Goal: Information Seeking & Learning: Check status

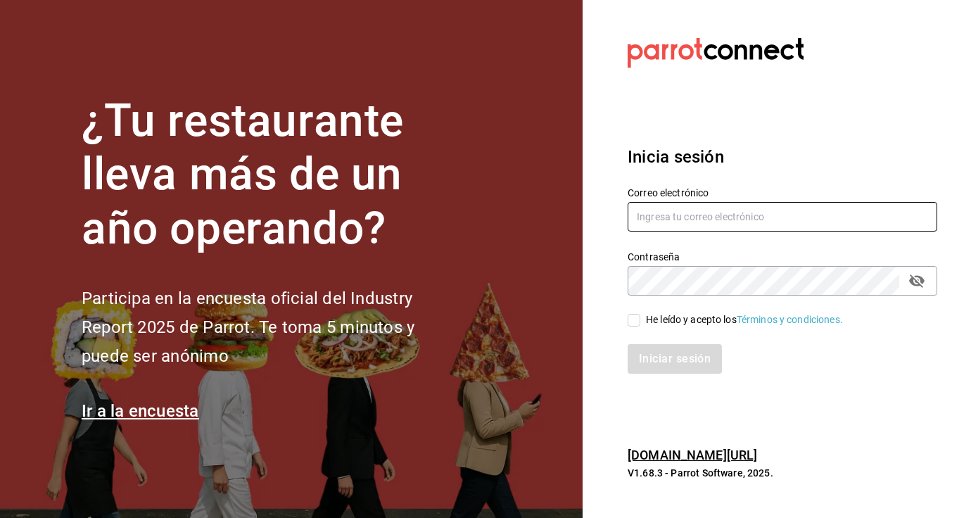
click at [673, 210] on input "text" at bounding box center [783, 217] width 310 height 30
type input "[EMAIL_ADDRESS][DOMAIN_NAME]"
click at [918, 282] on icon "passwordField" at bounding box center [916, 281] width 15 height 13
click at [633, 321] on input "He leído y acepto los Términos y condiciones." at bounding box center [634, 320] width 13 height 13
checkbox input "true"
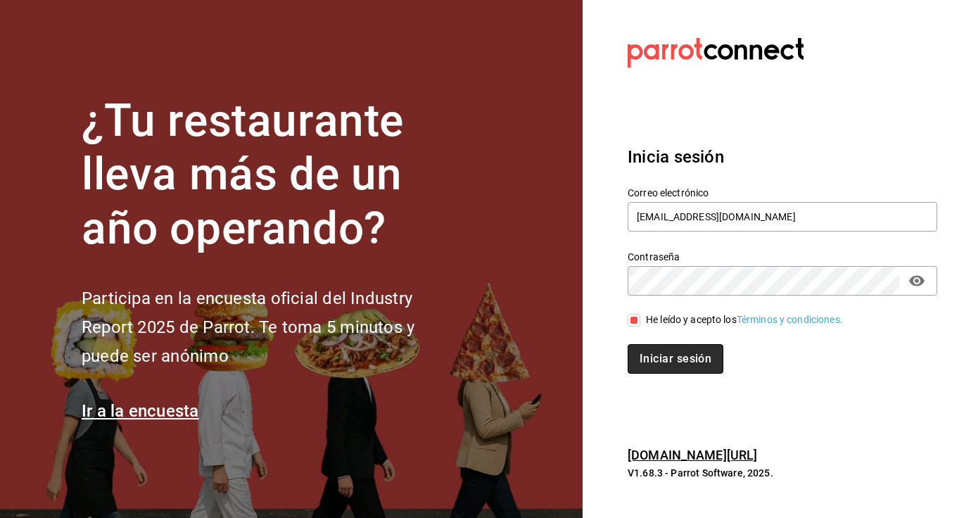
click at [642, 350] on button "Iniciar sesión" at bounding box center [676, 359] width 96 height 30
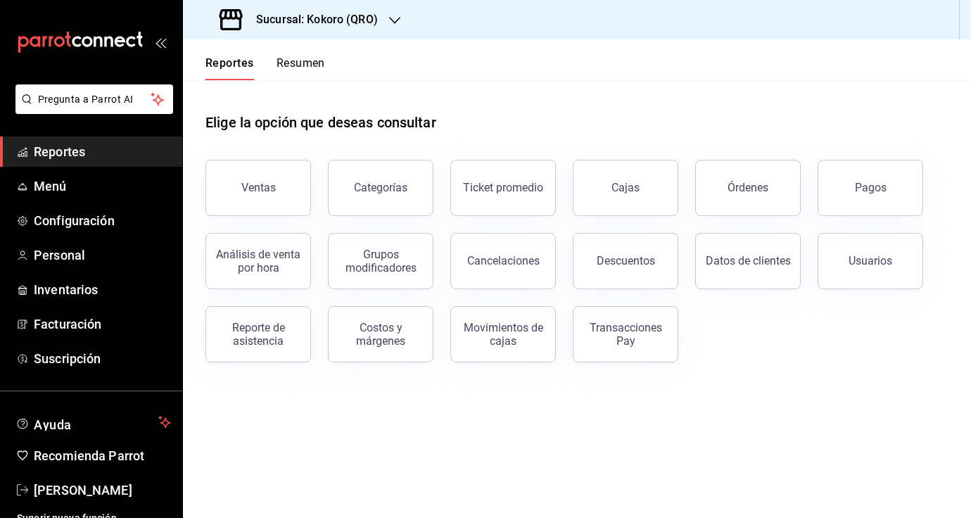
click at [305, 59] on button "Resumen" at bounding box center [301, 68] width 49 height 24
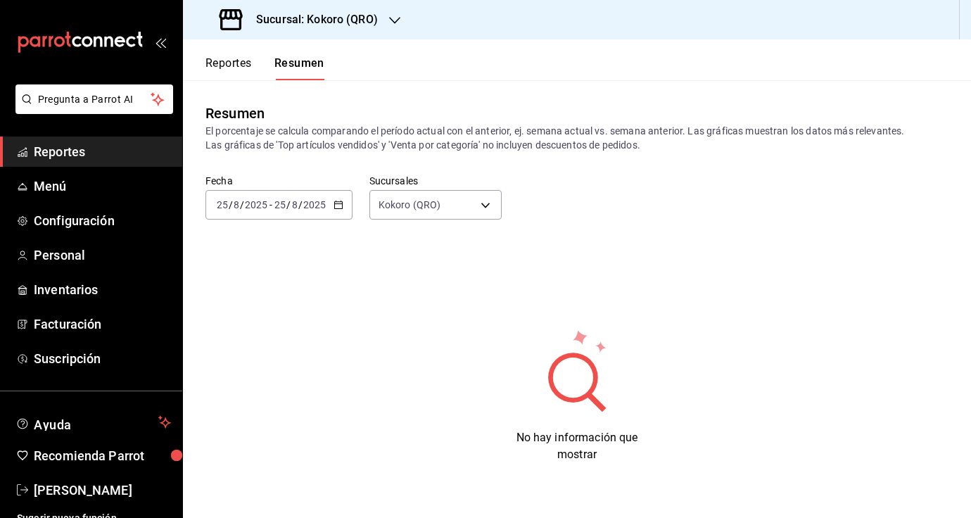
click at [303, 210] on div "2025-08-25 25 / 8 / 2025 - 2025-08-25 25 / 8 / 2025" at bounding box center [279, 205] width 147 height 30
click at [232, 74] on button "Reportes" at bounding box center [229, 68] width 46 height 24
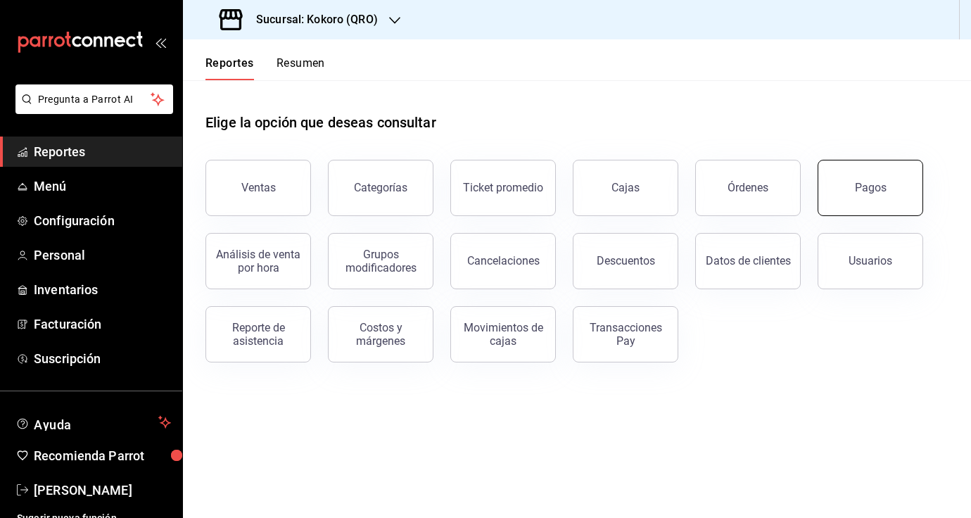
click at [825, 186] on button "Pagos" at bounding box center [871, 188] width 106 height 56
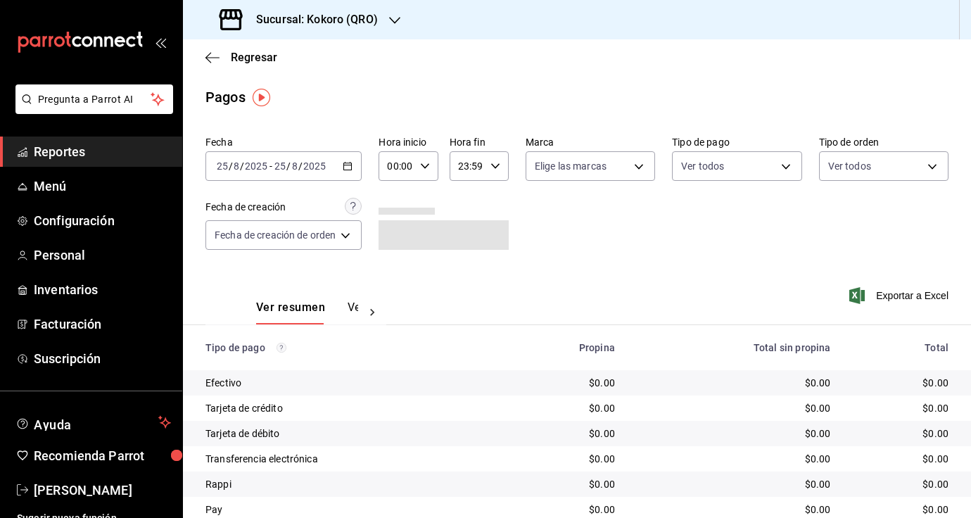
click at [299, 162] on span "/" at bounding box center [300, 165] width 4 height 11
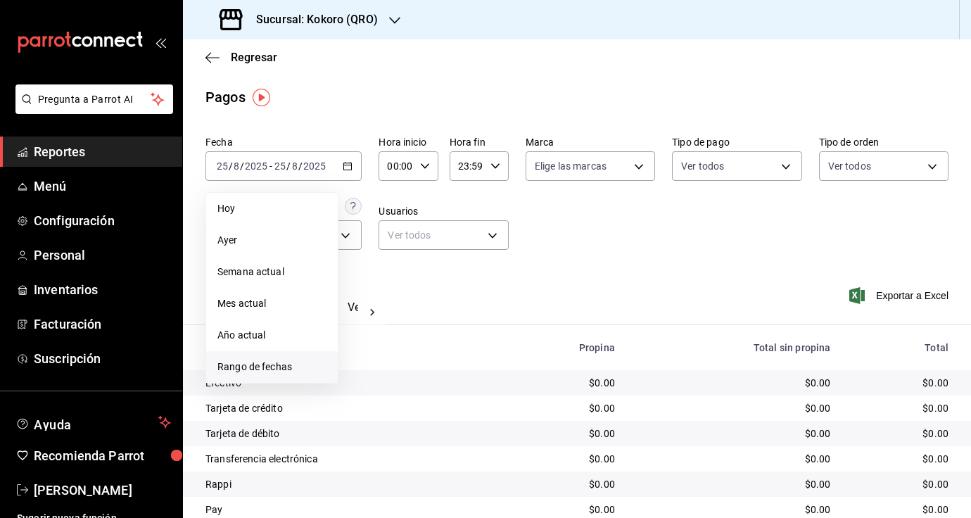
click at [289, 366] on span "Rango de fechas" at bounding box center [272, 367] width 109 height 15
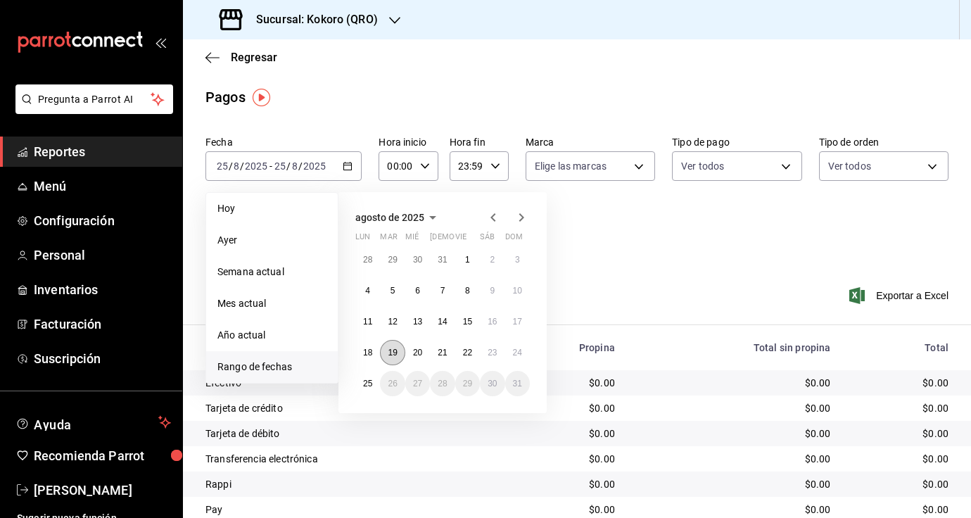
click at [393, 350] on abbr "19" at bounding box center [392, 353] width 9 height 10
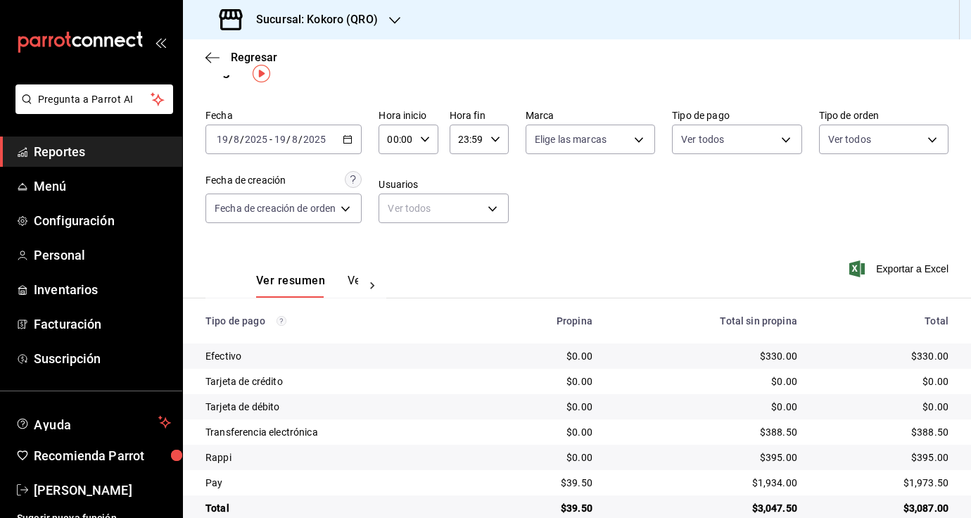
scroll to position [52, 0]
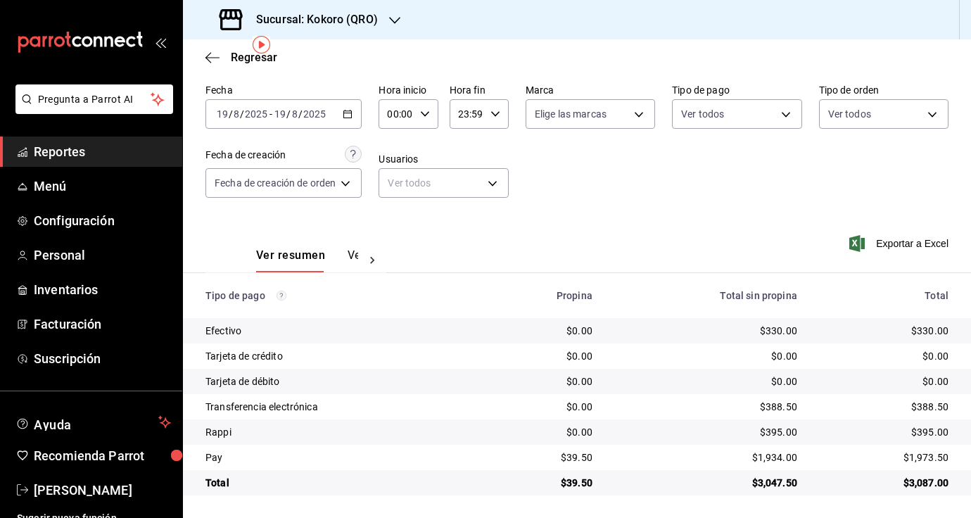
click at [337, 120] on div "2025-08-19 19 / 8 / 2025 - 2025-08-19 19 / 8 / 2025" at bounding box center [284, 114] width 156 height 30
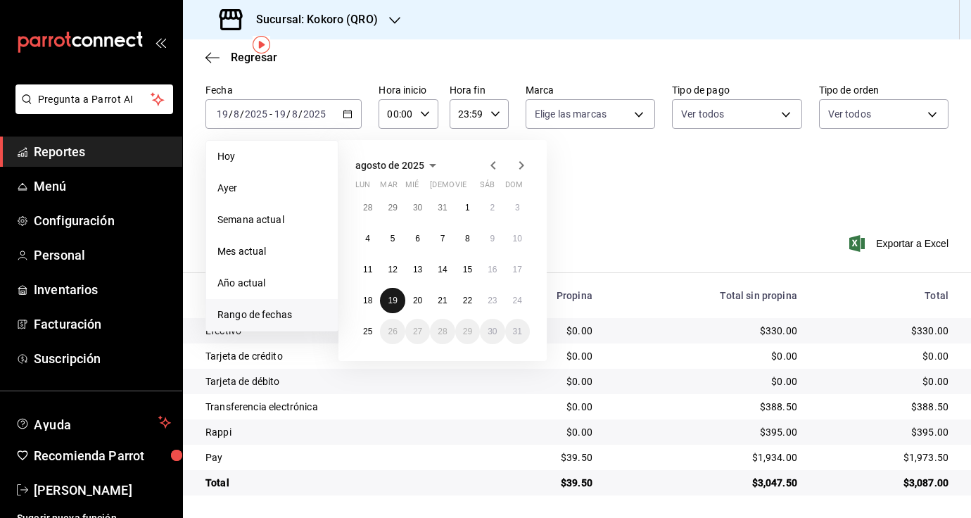
click at [394, 301] on abbr "19" at bounding box center [392, 301] width 9 height 10
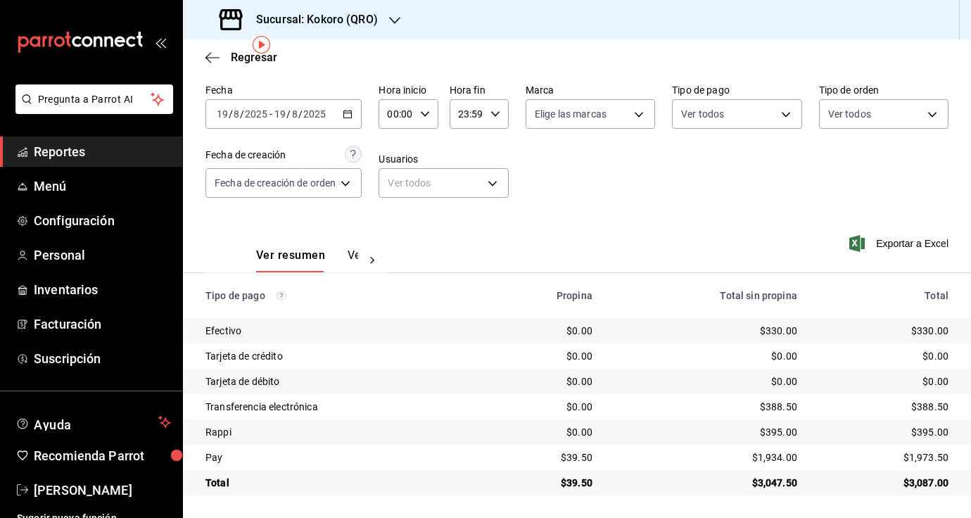
click at [606, 213] on div "Fecha 2025-08-19 19 / 8 / 2025 - 2025-08-19 19 / 8 / 2025 Hora inicio 00:00 Hor…" at bounding box center [577, 146] width 743 height 137
click at [371, 260] on icon at bounding box center [373, 260] width 4 height 7
click at [332, 256] on button "Ver pagos" at bounding box center [332, 260] width 53 height 24
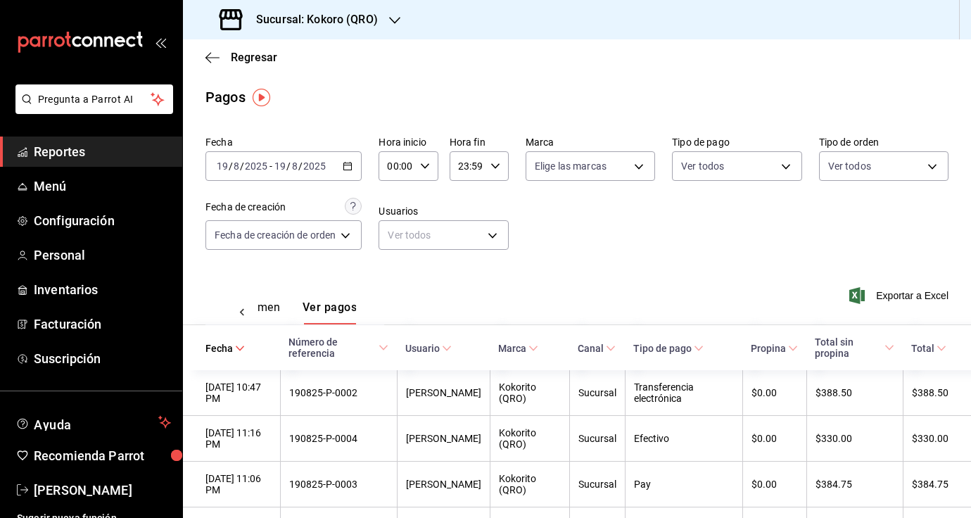
click at [307, 165] on input "2025" at bounding box center [315, 165] width 24 height 11
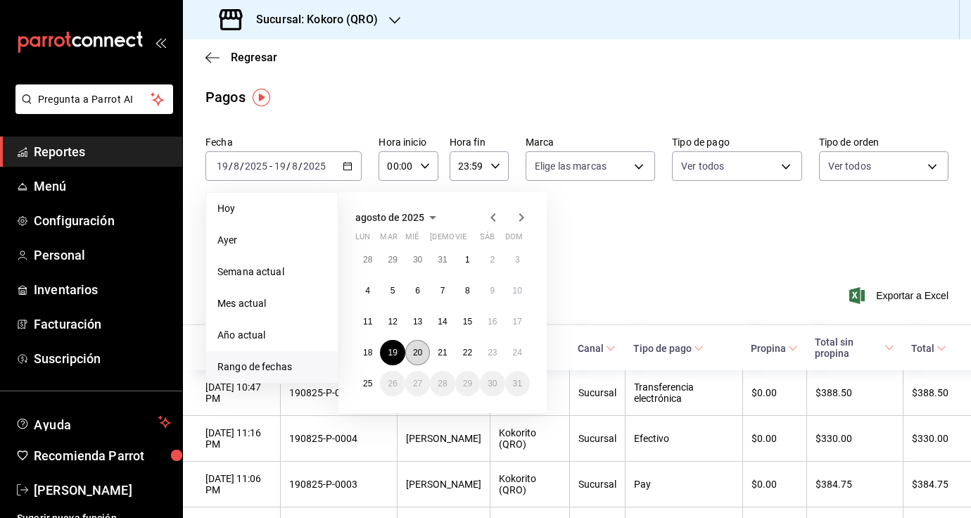
click at [417, 354] on abbr "20" at bounding box center [417, 353] width 9 height 10
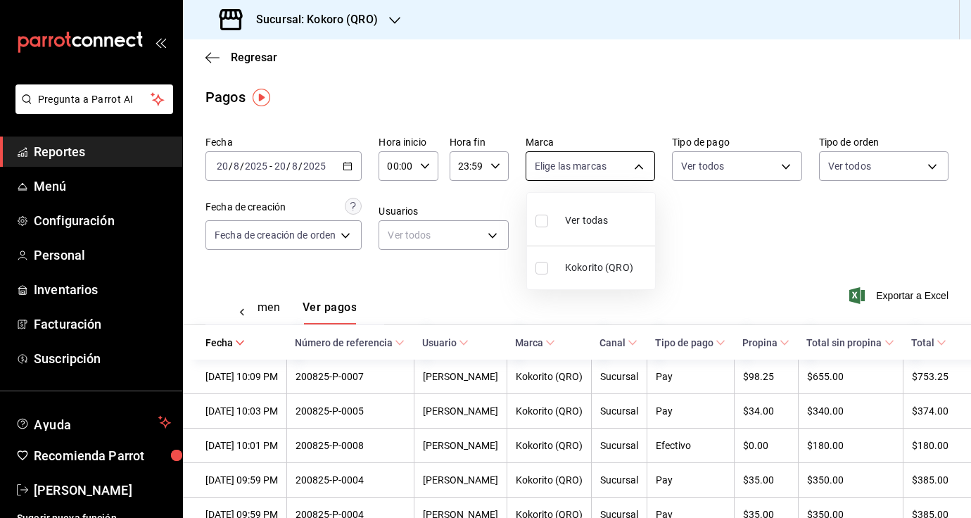
click at [608, 171] on body "Pregunta a Parrot AI Reportes Menú Configuración Personal Inventarios Facturaci…" at bounding box center [485, 259] width 971 height 518
click at [782, 148] on div at bounding box center [485, 259] width 971 height 518
click at [773, 172] on body "Pregunta a Parrot AI Reportes Menú Configuración Personal Inventarios Facturaci…" at bounding box center [485, 259] width 971 height 518
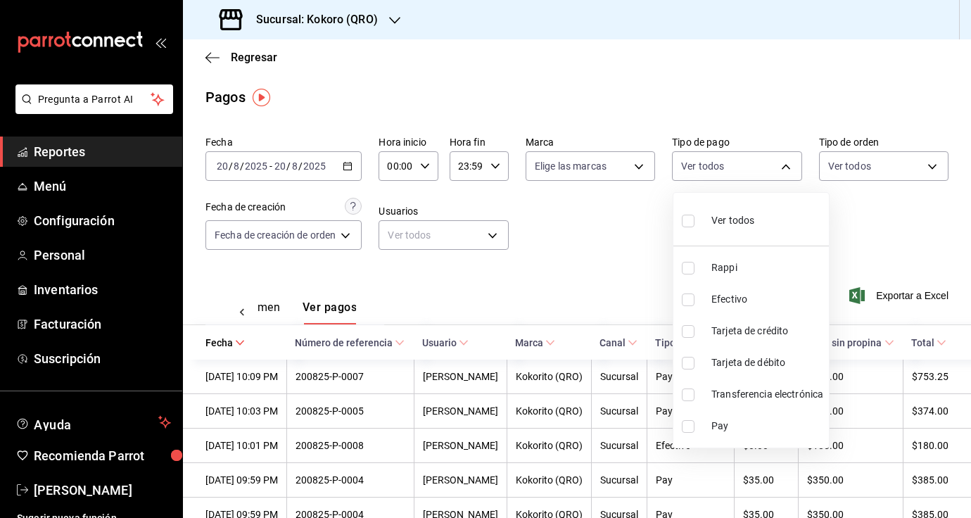
click at [741, 431] on span "Pay" at bounding box center [768, 426] width 112 height 15
type input "92450b49-1fef-4dd6-9d3b-9c367ea08a97"
checkbox input "true"
click at [746, 263] on span "Rappi" at bounding box center [768, 267] width 112 height 15
type input "92450b49-1fef-4dd6-9d3b-9c367ea08a97,147183f7-deed-4294-bf27-e5325a120872"
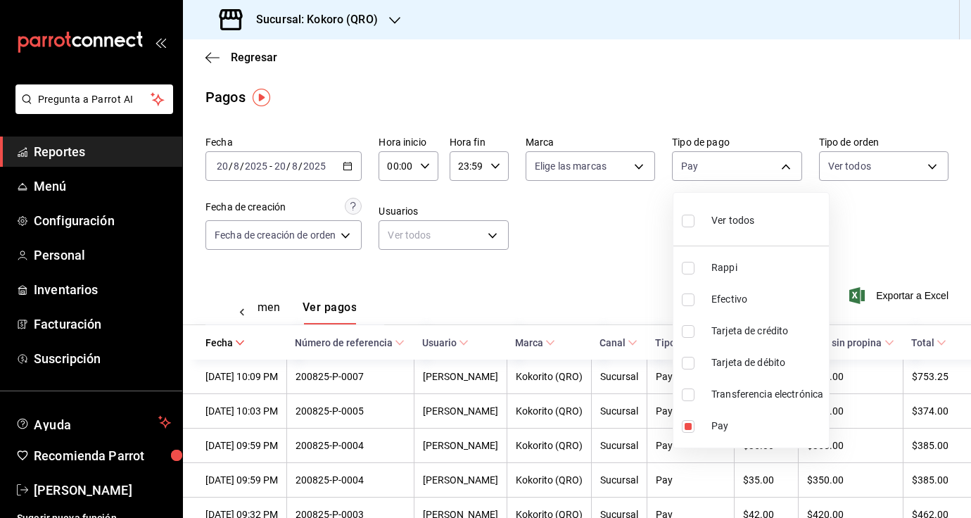
checkbox input "true"
click at [857, 236] on div at bounding box center [485, 259] width 971 height 518
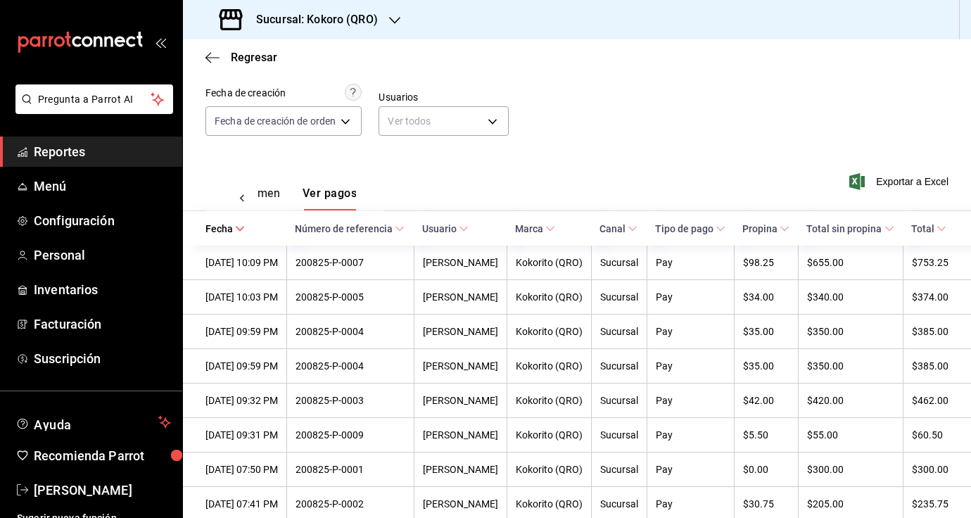
scroll to position [143, 0]
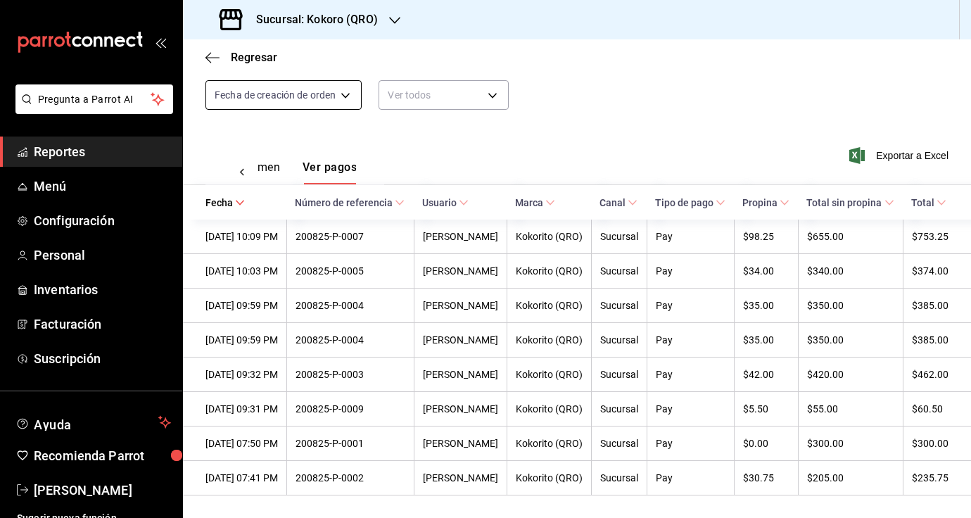
click at [326, 92] on body "Pregunta a Parrot AI Reportes Menú Configuración Personal Inventarios Facturaci…" at bounding box center [485, 259] width 971 height 518
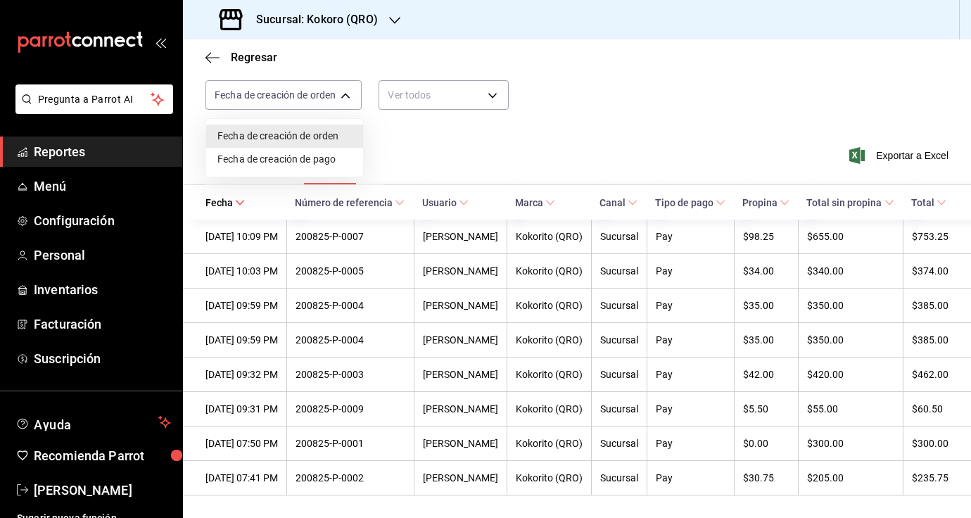
click at [344, 74] on div at bounding box center [485, 259] width 971 height 518
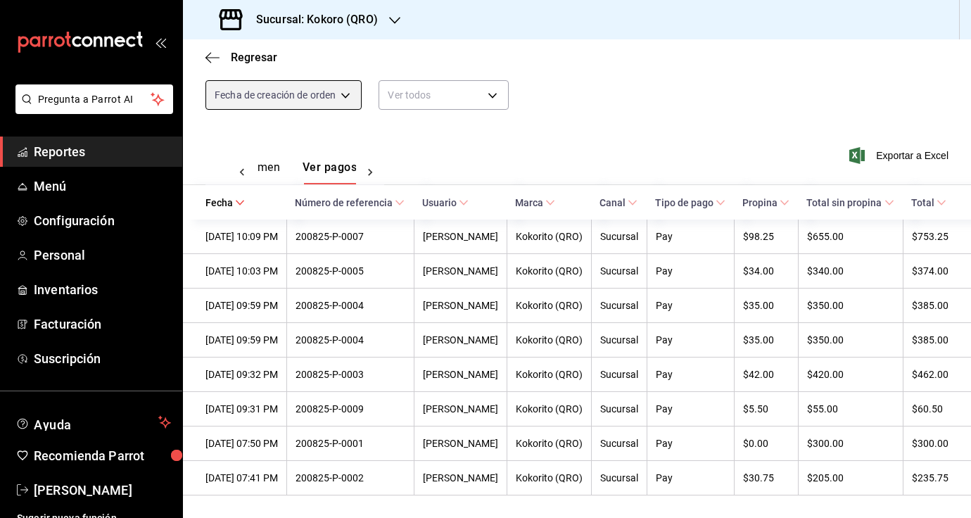
scroll to position [0, 0]
click at [270, 101] on body "Pregunta a Parrot AI Reportes Menú Configuración Personal Inventarios Facturaci…" at bounding box center [485, 259] width 971 height 518
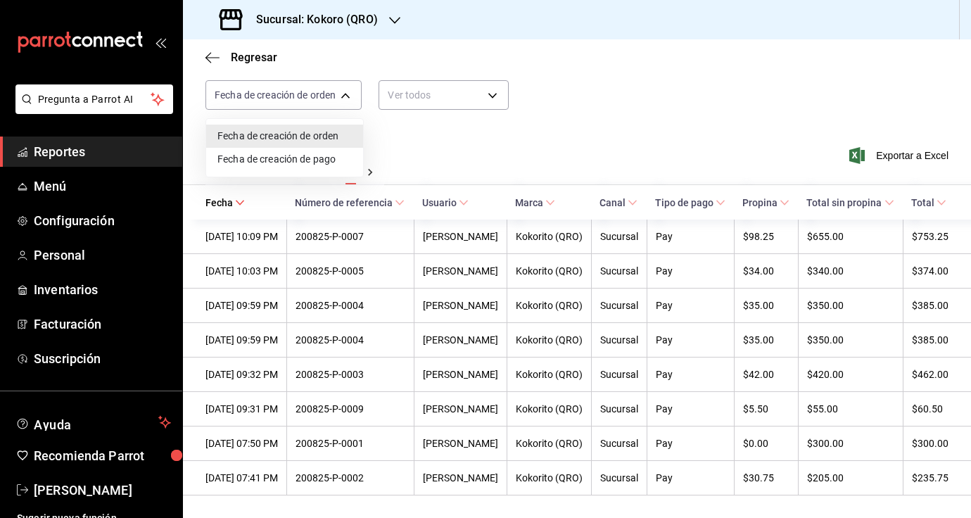
click at [271, 139] on li "Fecha de creación de orden" at bounding box center [284, 136] width 157 height 23
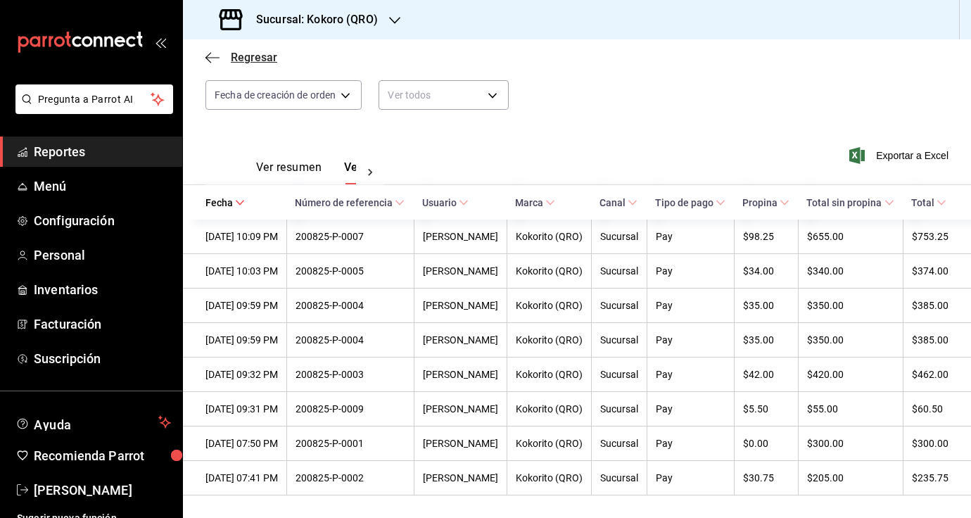
click at [263, 58] on span "Regresar" at bounding box center [254, 57] width 46 height 13
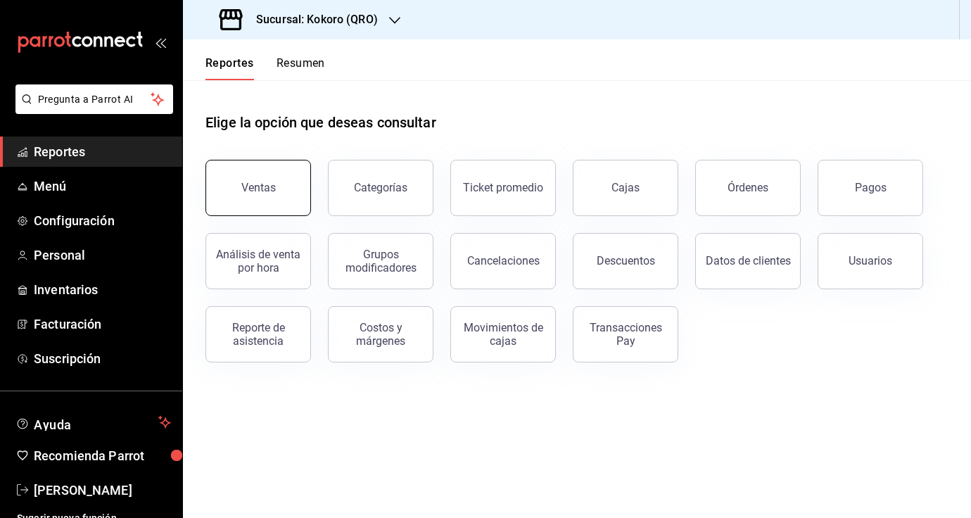
click at [269, 197] on button "Ventas" at bounding box center [259, 188] width 106 height 56
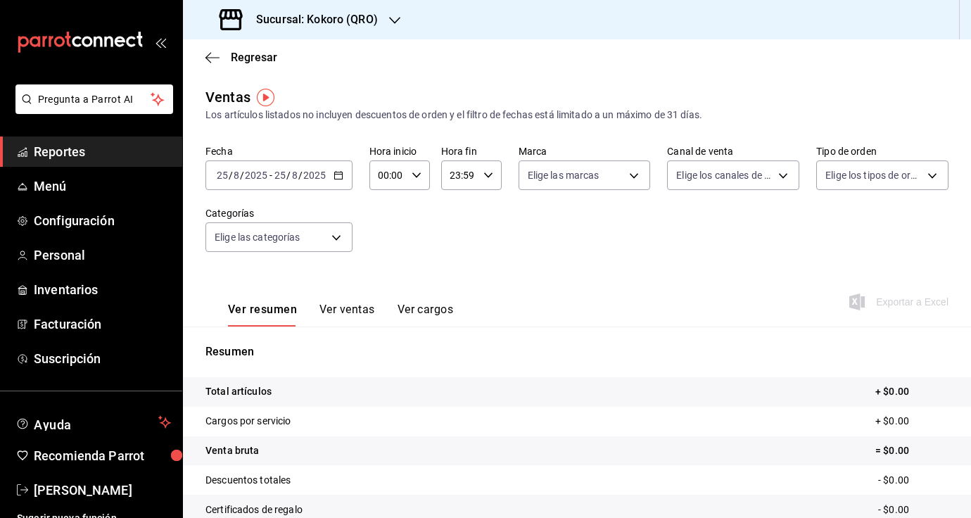
click at [294, 163] on div "2025-08-25 25 / 8 / 2025 - 2025-08-25 25 / 8 / 2025" at bounding box center [279, 175] width 147 height 30
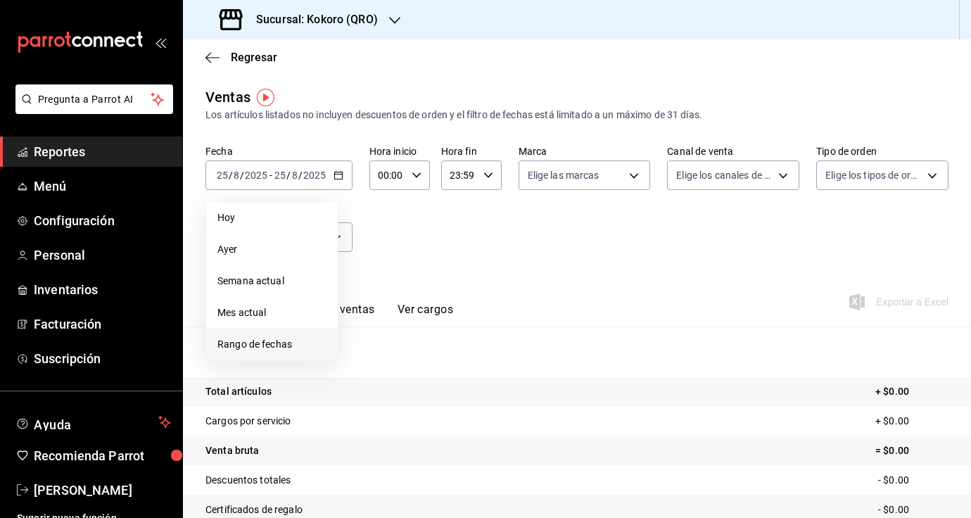
click at [295, 352] on li "Rango de fechas" at bounding box center [272, 345] width 132 height 32
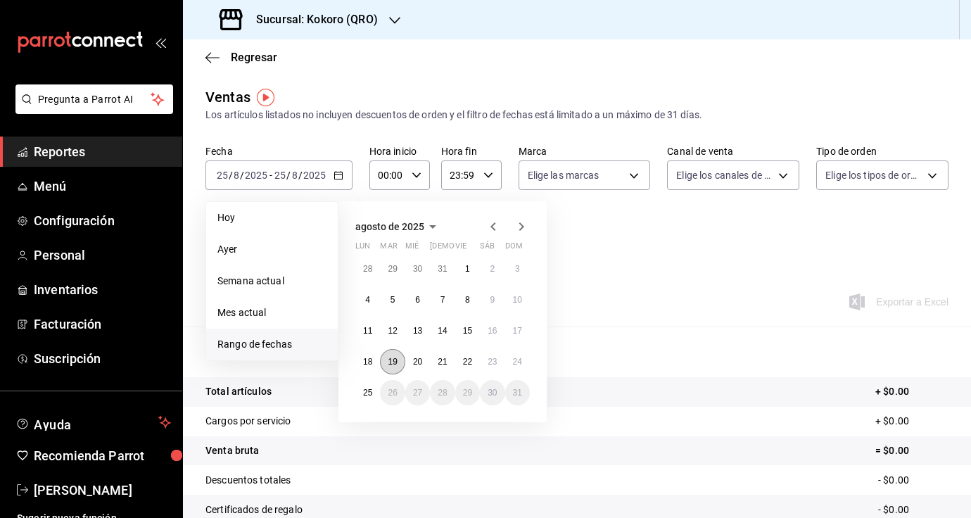
click at [395, 360] on abbr "19" at bounding box center [392, 362] width 9 height 10
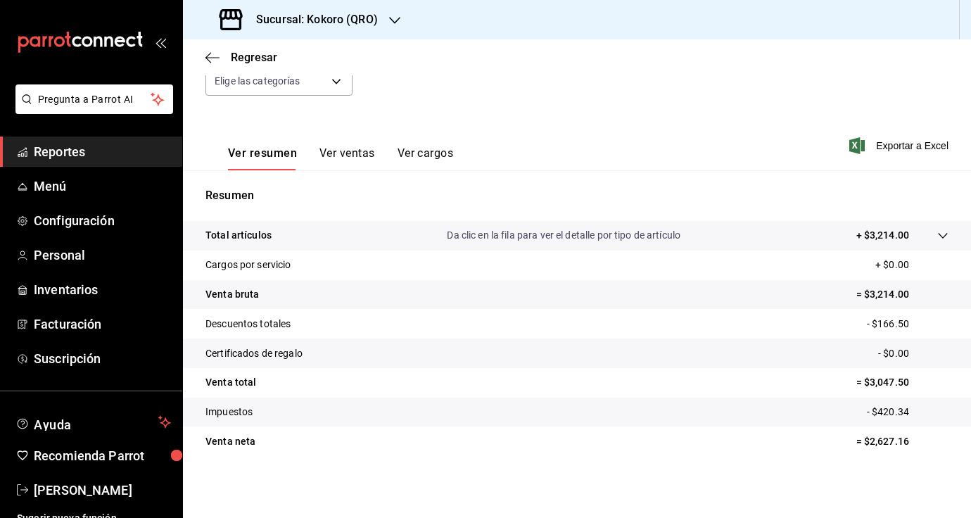
scroll to position [156, 0]
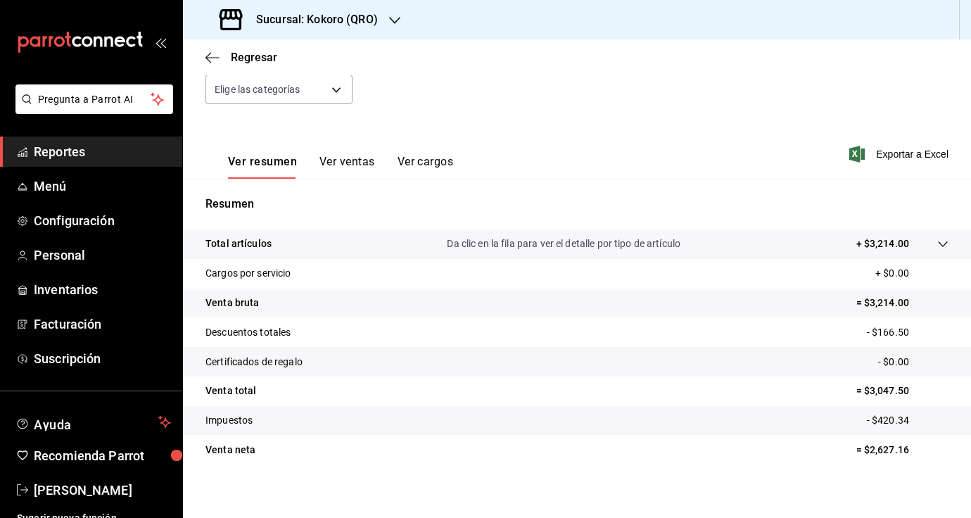
click at [434, 161] on button "Ver cargos" at bounding box center [426, 167] width 56 height 24
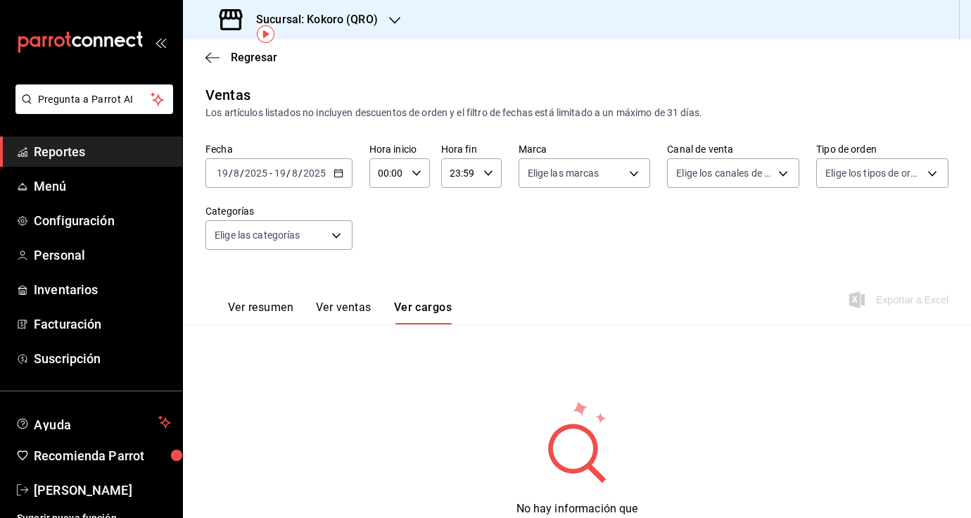
scroll to position [63, 0]
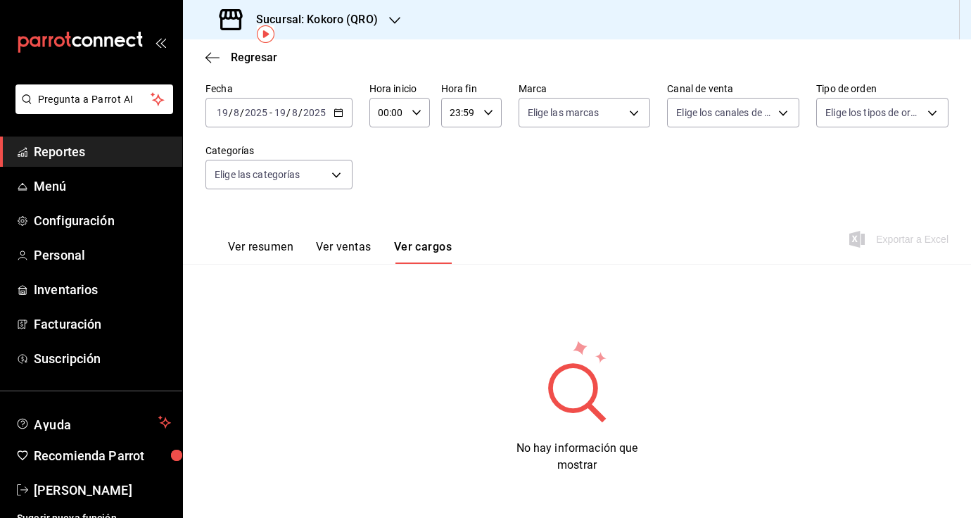
click at [343, 249] on button "Ver ventas" at bounding box center [344, 252] width 56 height 24
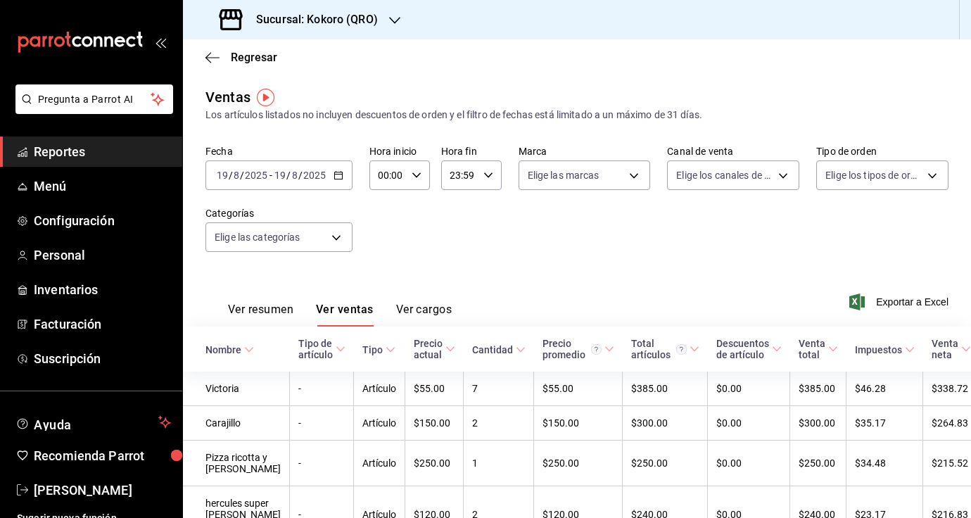
click at [306, 175] on input "2025" at bounding box center [315, 175] width 24 height 11
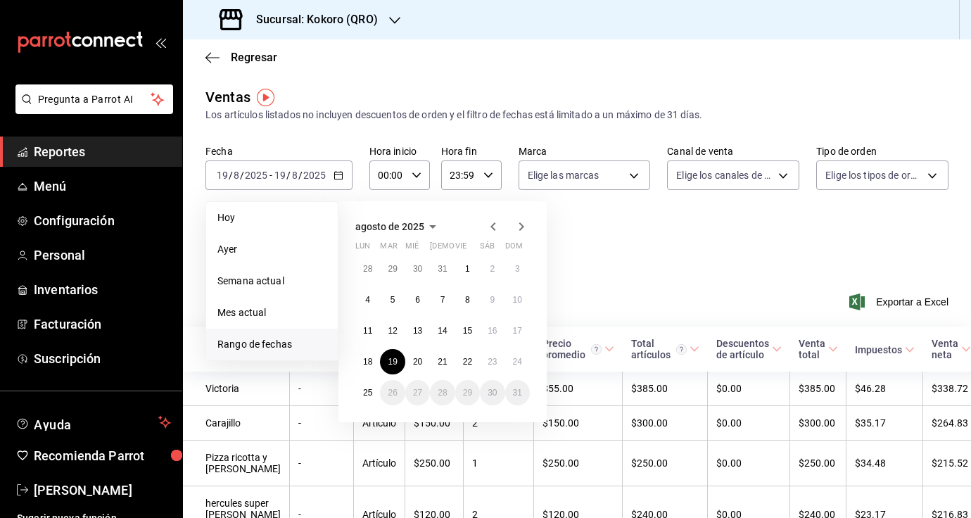
click at [688, 278] on div "Ver resumen Ver ventas Ver cargos Exportar a Excel" at bounding box center [577, 298] width 788 height 58
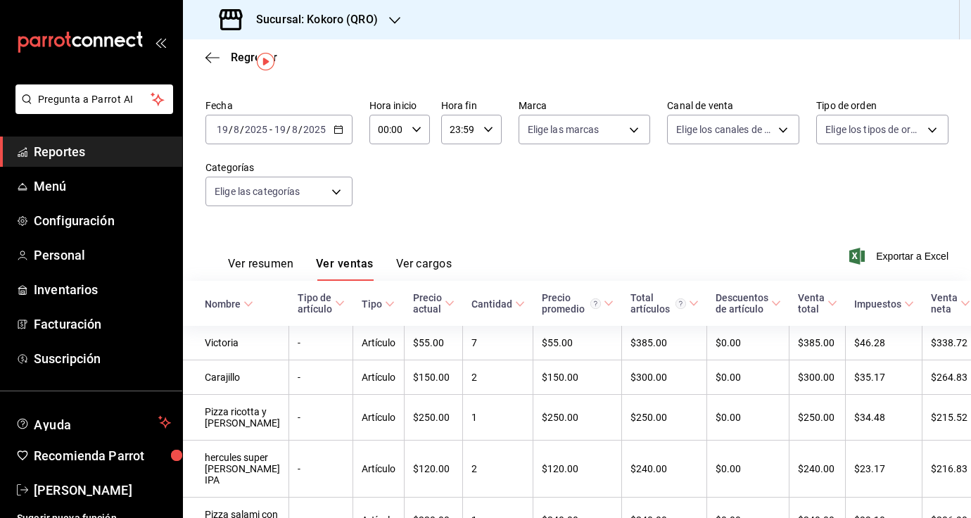
scroll to position [54, 0]
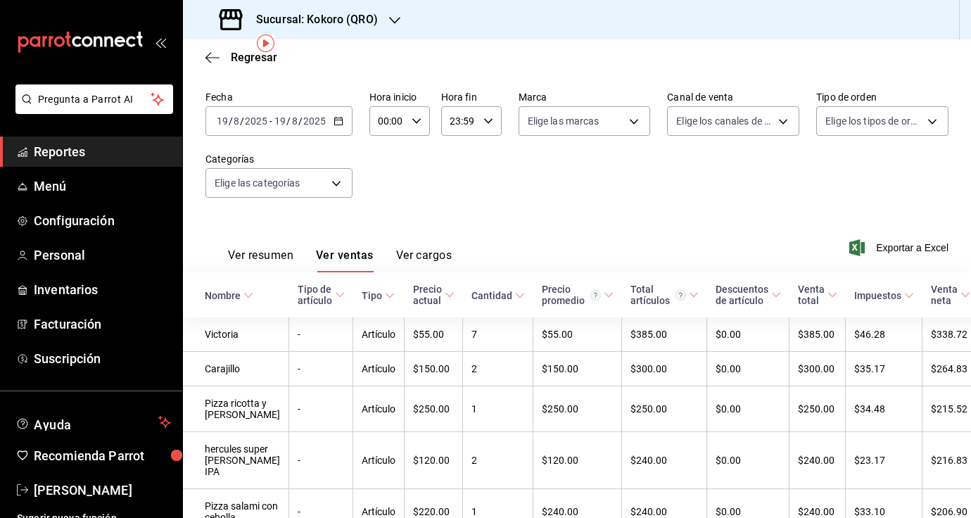
click at [455, 252] on div "Ver resumen Ver ventas Ver cargos Exportar a Excel" at bounding box center [577, 244] width 788 height 58
click at [433, 257] on button "Ver cargos" at bounding box center [424, 260] width 56 height 24
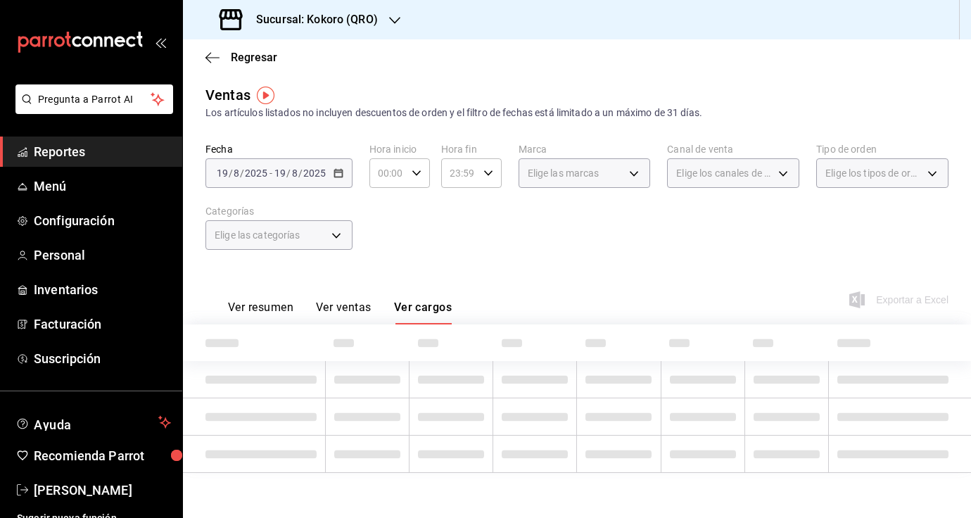
scroll to position [54, 0]
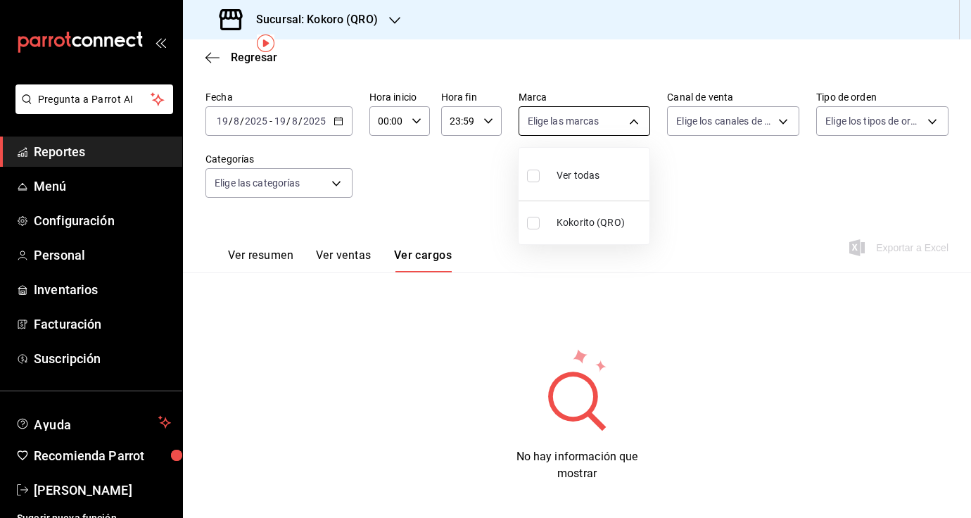
click at [566, 128] on body "Pregunta a Parrot AI Reportes Menú Configuración Personal Inventarios Facturaci…" at bounding box center [485, 259] width 971 height 518
click at [567, 129] on div at bounding box center [485, 259] width 971 height 518
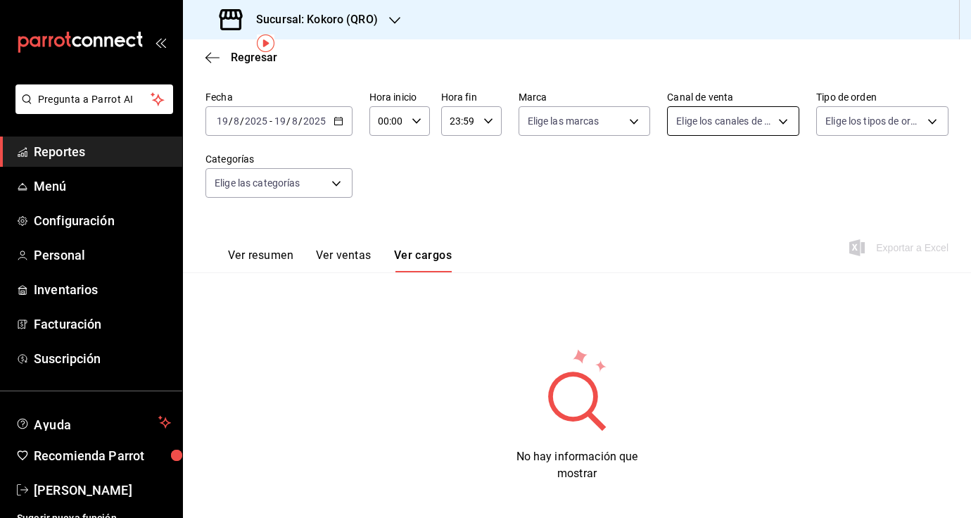
click at [727, 122] on body "Pregunta a Parrot AI Reportes Menú Configuración Personal Inventarios Facturaci…" at bounding box center [485, 259] width 971 height 518
click at [727, 122] on div at bounding box center [485, 259] width 971 height 518
click at [867, 113] on body "Pregunta a Parrot AI Reportes Menú Configuración Personal Inventarios Facturaci…" at bounding box center [485, 259] width 971 height 518
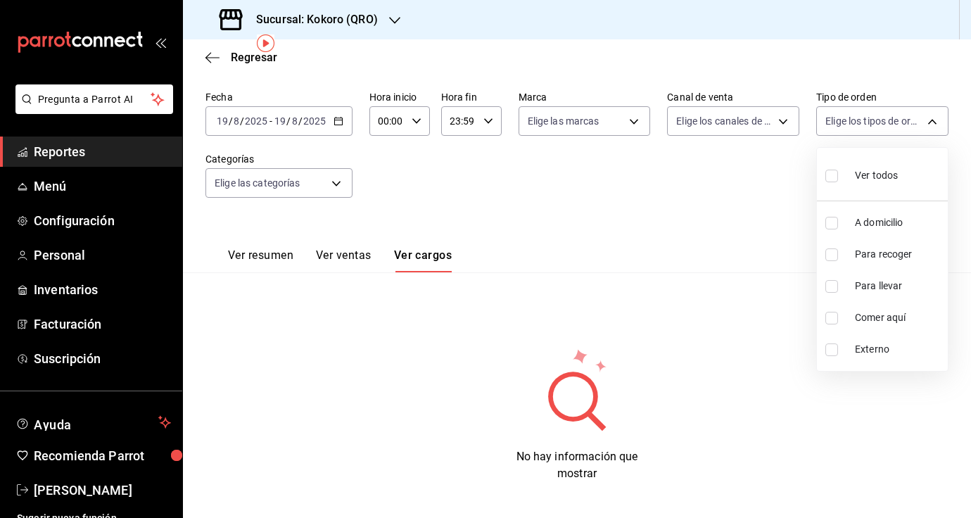
click at [868, 113] on div at bounding box center [485, 259] width 971 height 518
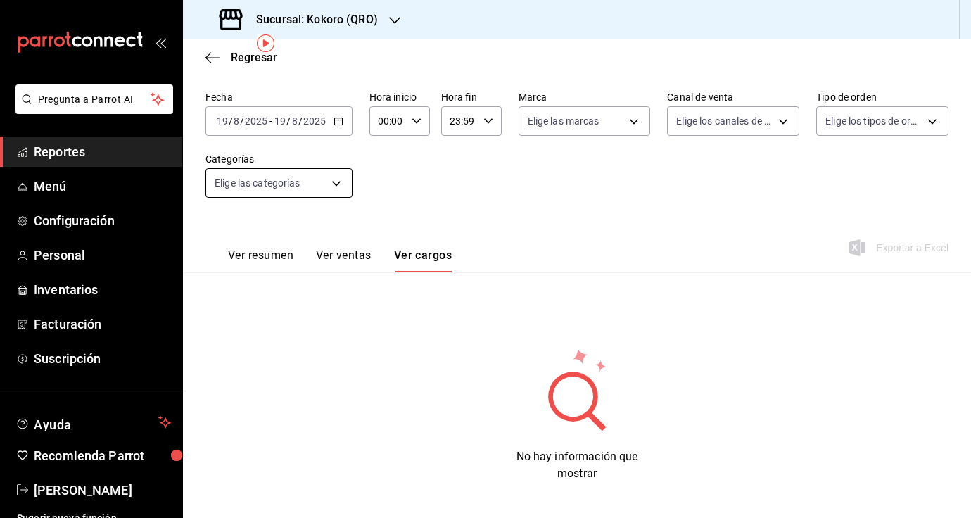
click at [309, 197] on body "Pregunta a Parrot AI Reportes Menú Configuración Personal Inventarios Facturaci…" at bounding box center [485, 259] width 971 height 518
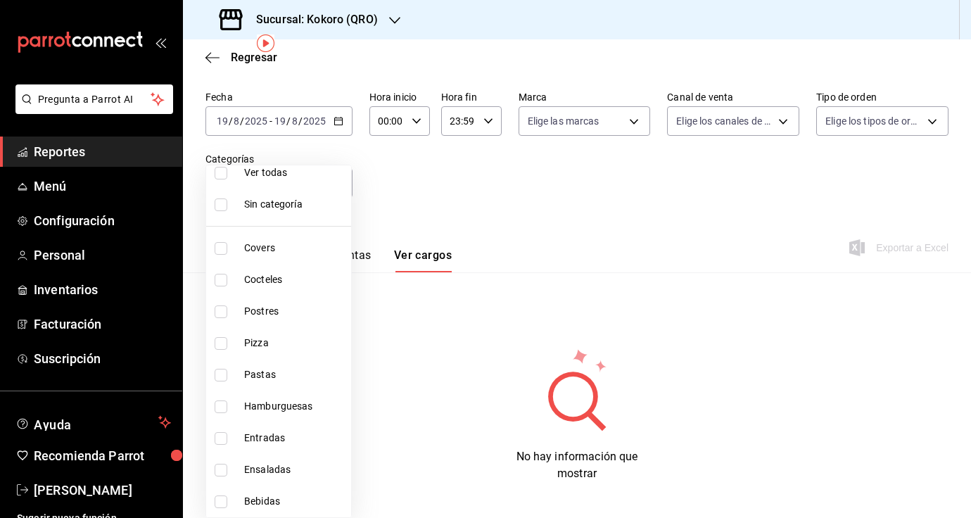
scroll to position [0, 0]
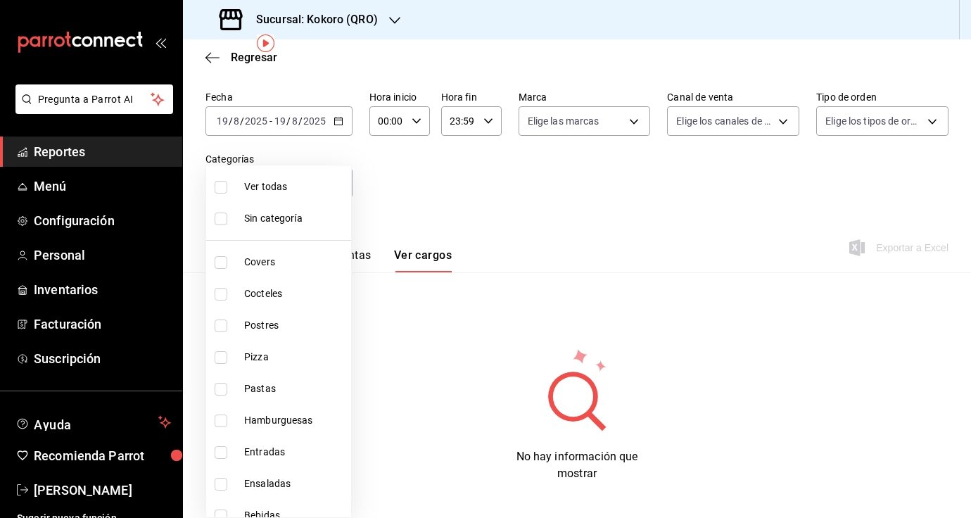
click at [438, 234] on div at bounding box center [485, 259] width 971 height 518
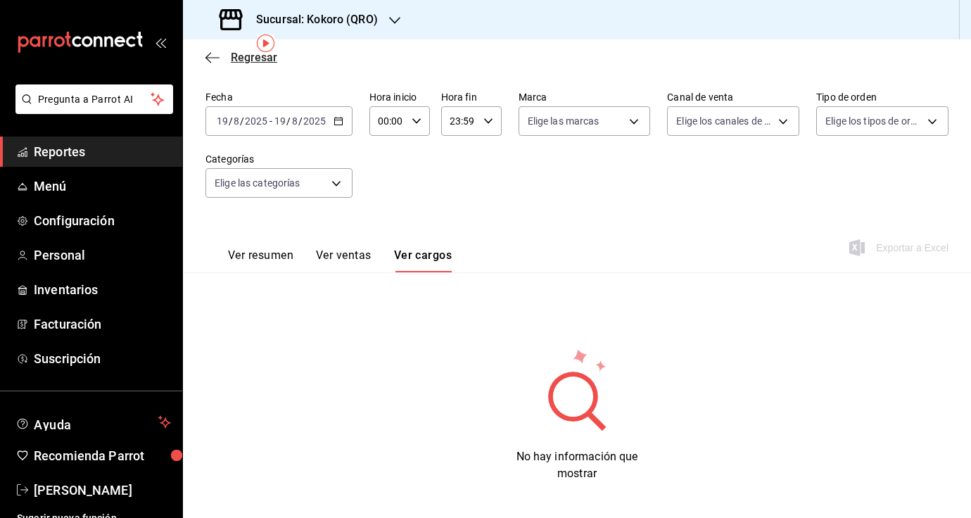
click at [219, 55] on icon "button" at bounding box center [213, 57] width 14 height 13
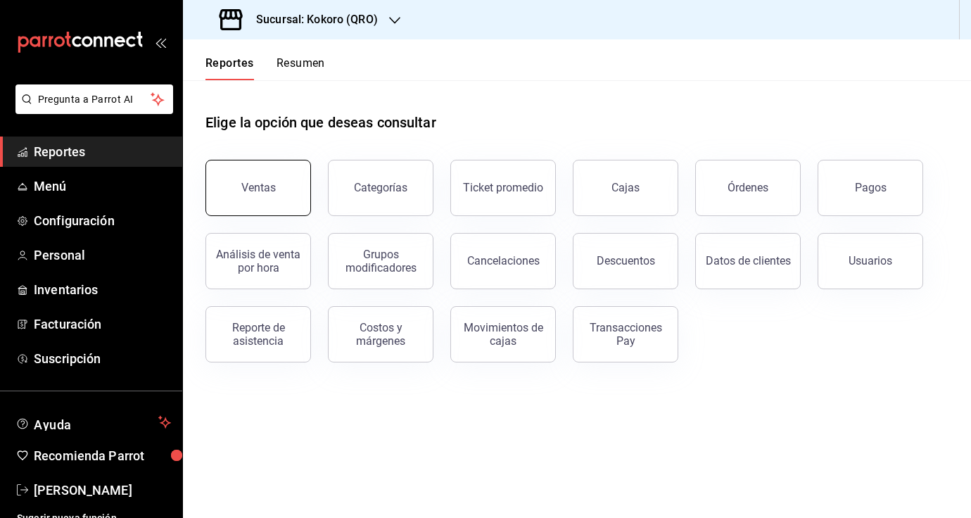
click at [294, 185] on button "Ventas" at bounding box center [259, 188] width 106 height 56
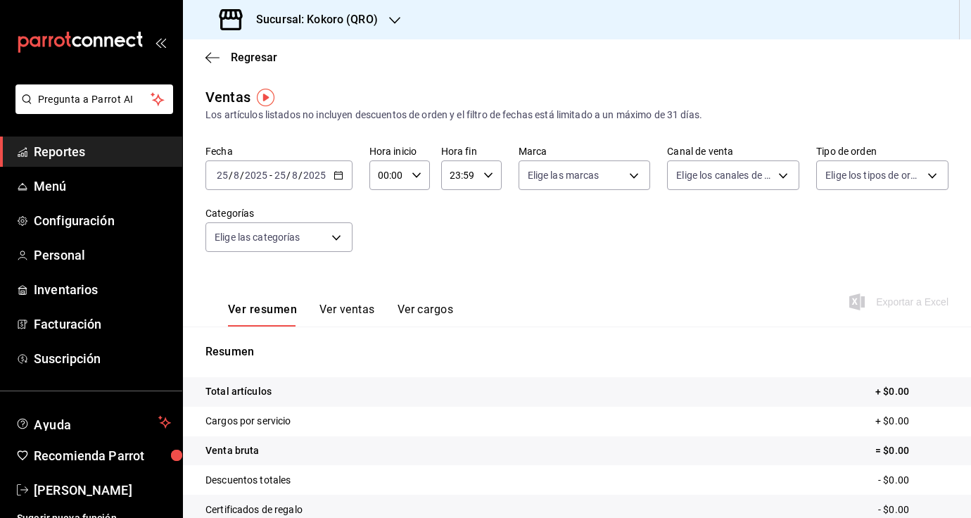
click at [294, 185] on div "2025-08-25 25 / 8 / 2025 - 2025-08-25 25 / 8 / 2025" at bounding box center [279, 175] width 147 height 30
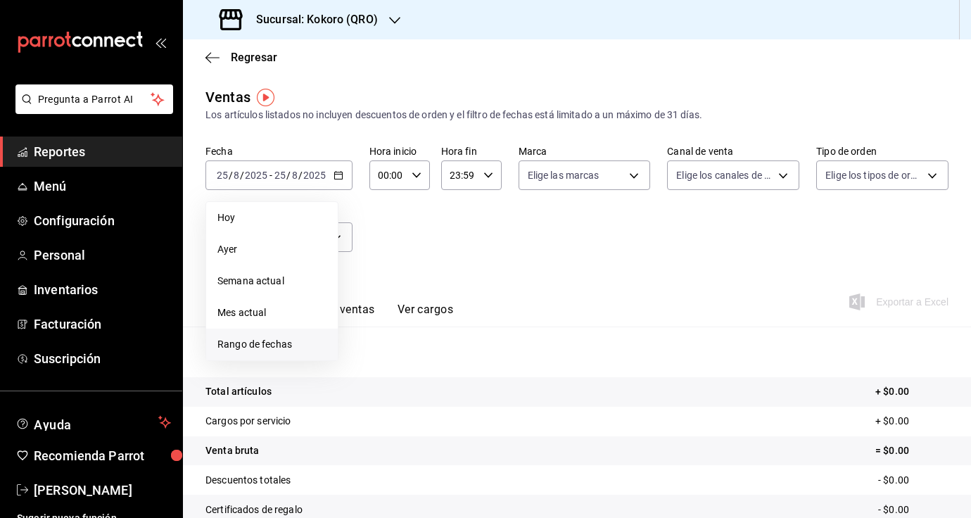
click at [292, 348] on span "Rango de fechas" at bounding box center [272, 344] width 109 height 15
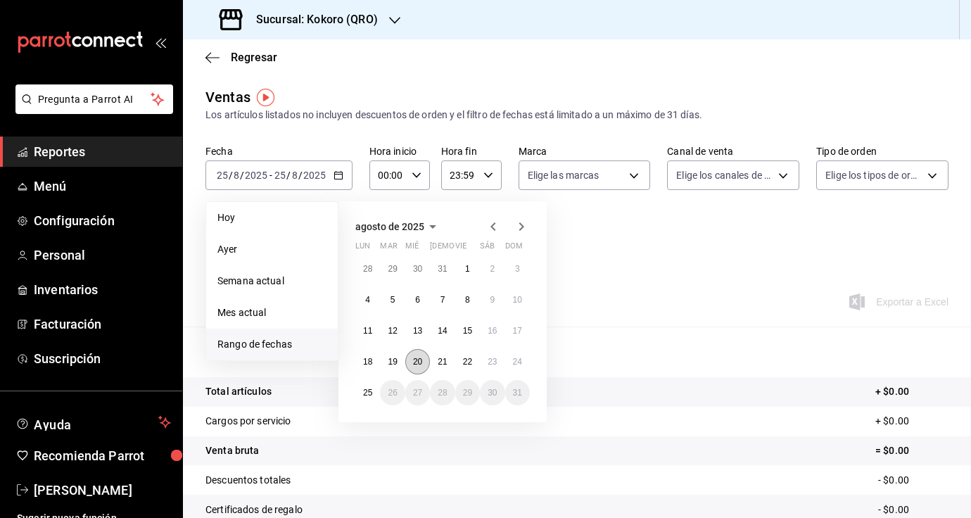
click at [419, 361] on abbr "20" at bounding box center [417, 362] width 9 height 10
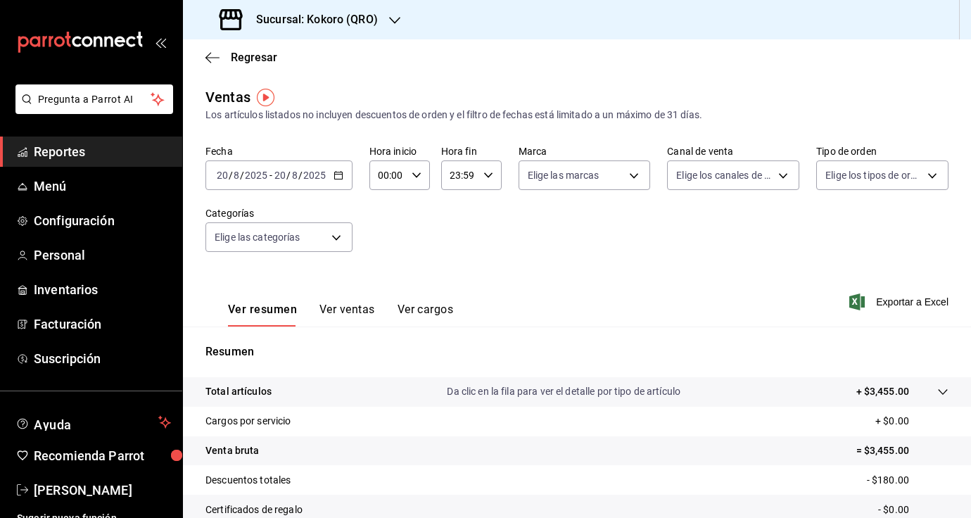
click at [348, 306] on button "Ver ventas" at bounding box center [348, 315] width 56 height 24
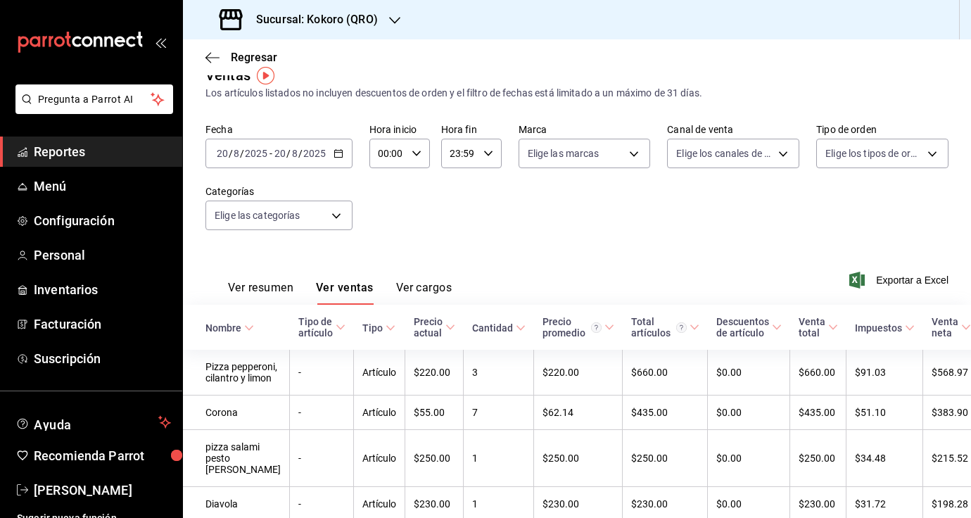
scroll to position [15, 0]
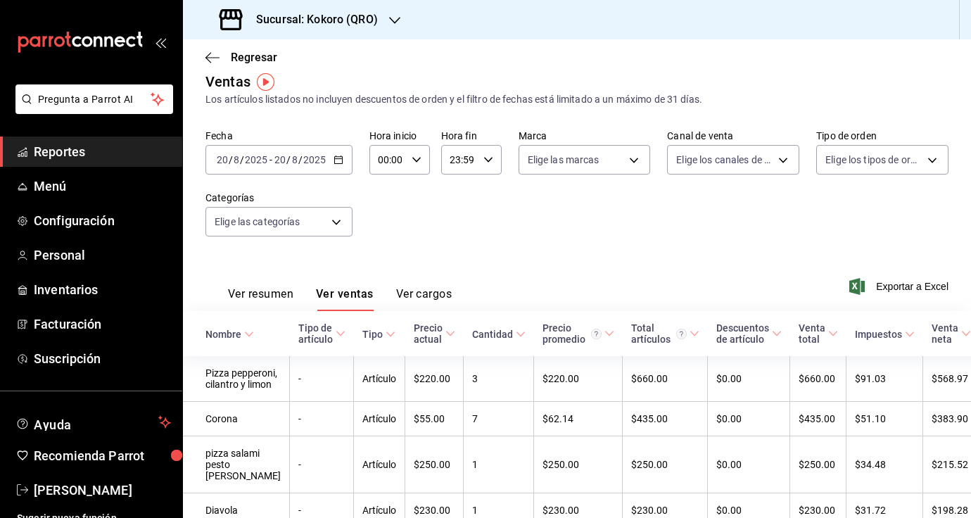
click at [443, 284] on div "Ver resumen Ver ventas Ver cargos" at bounding box center [329, 290] width 246 height 41
click at [436, 295] on button "Ver cargos" at bounding box center [424, 299] width 56 height 24
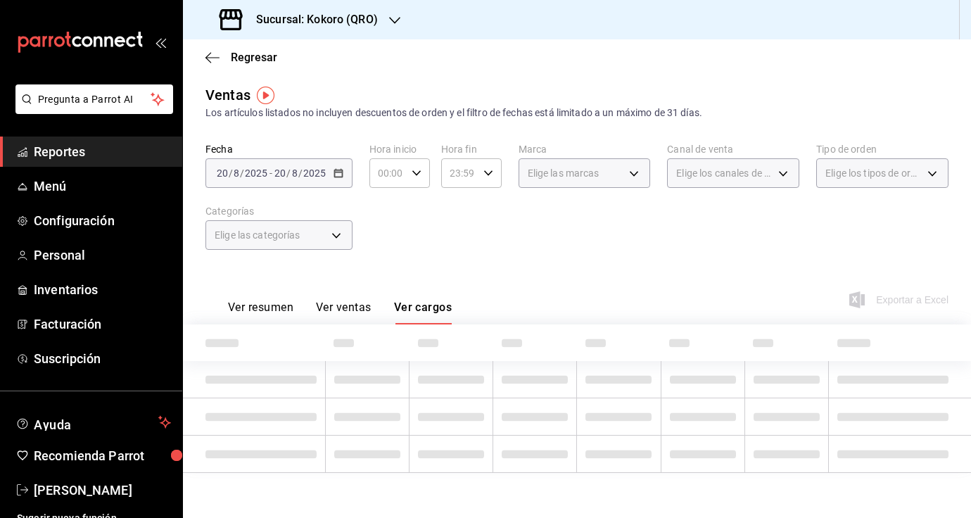
scroll to position [15, 0]
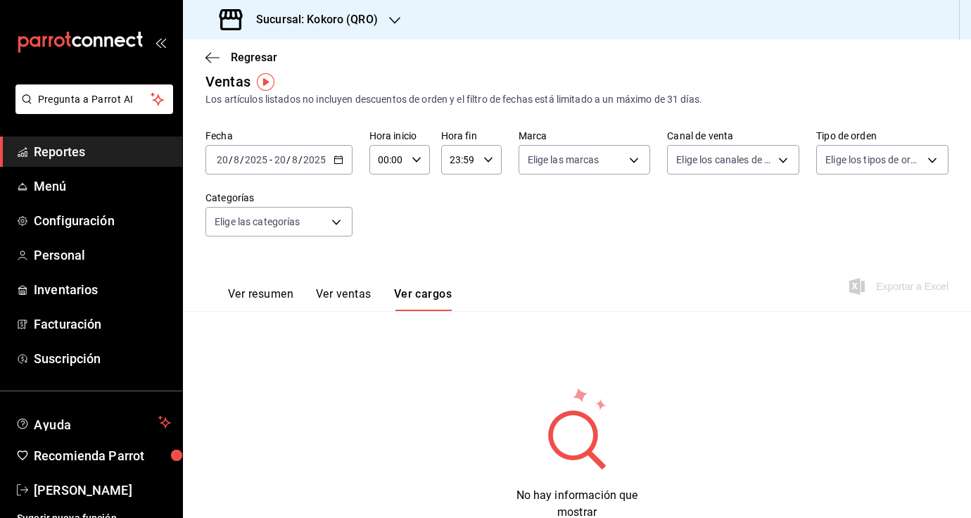
click at [277, 298] on button "Ver resumen" at bounding box center [260, 299] width 65 height 24
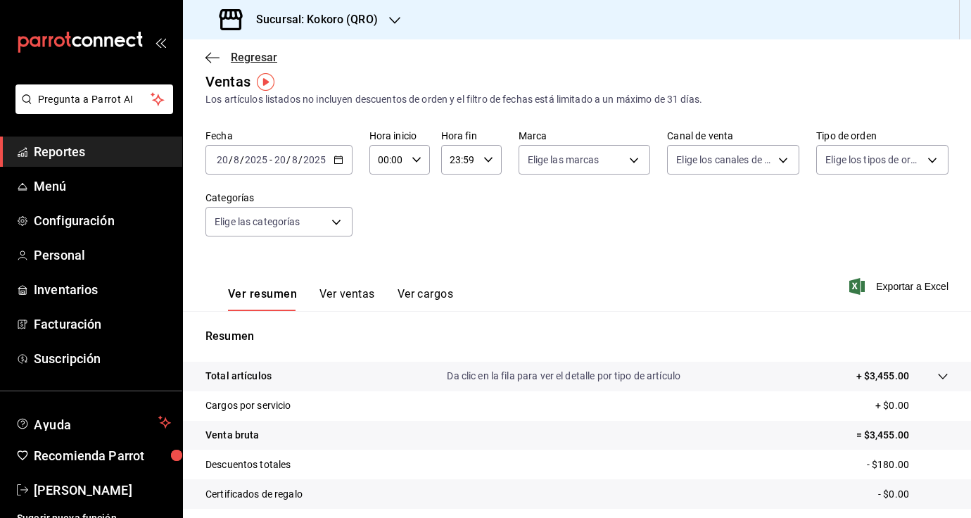
click at [216, 57] on icon "button" at bounding box center [213, 57] width 14 height 1
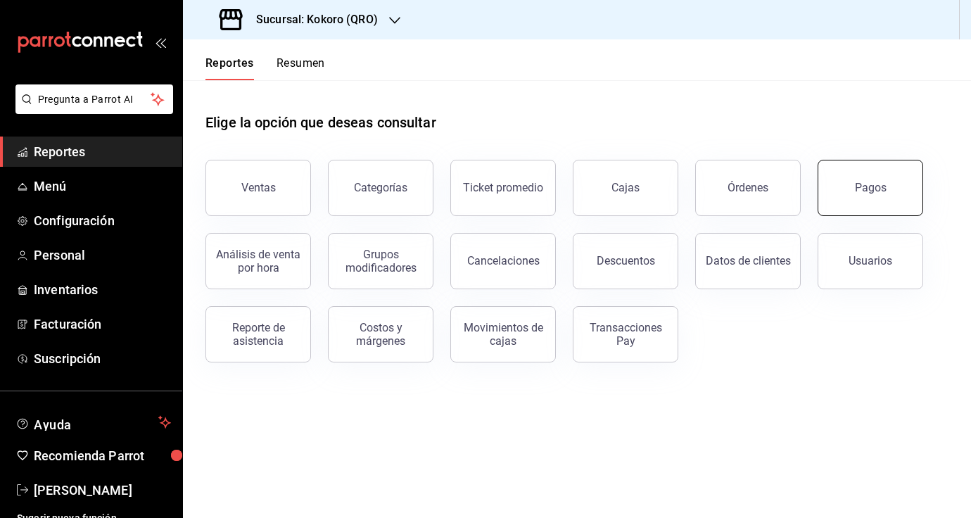
click at [836, 189] on button "Pagos" at bounding box center [871, 188] width 106 height 56
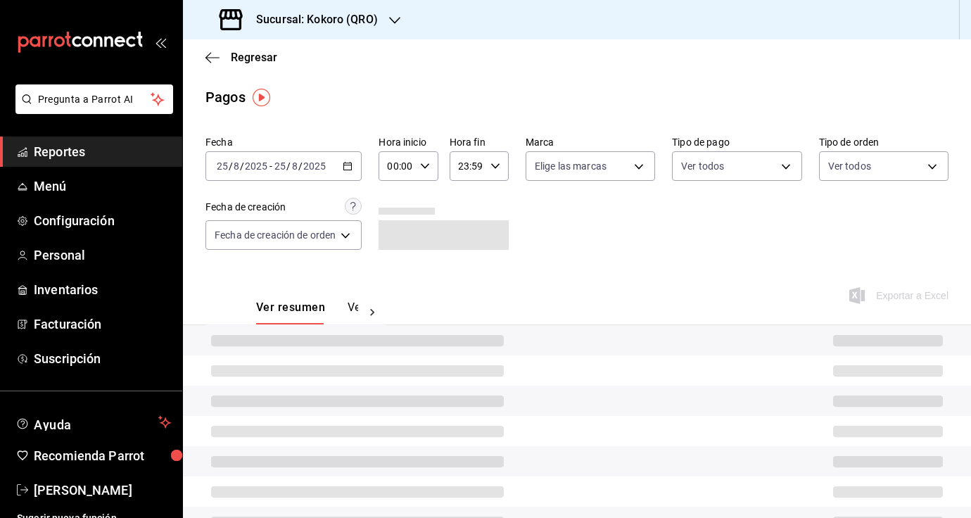
click at [308, 165] on input "2025" at bounding box center [315, 165] width 24 height 11
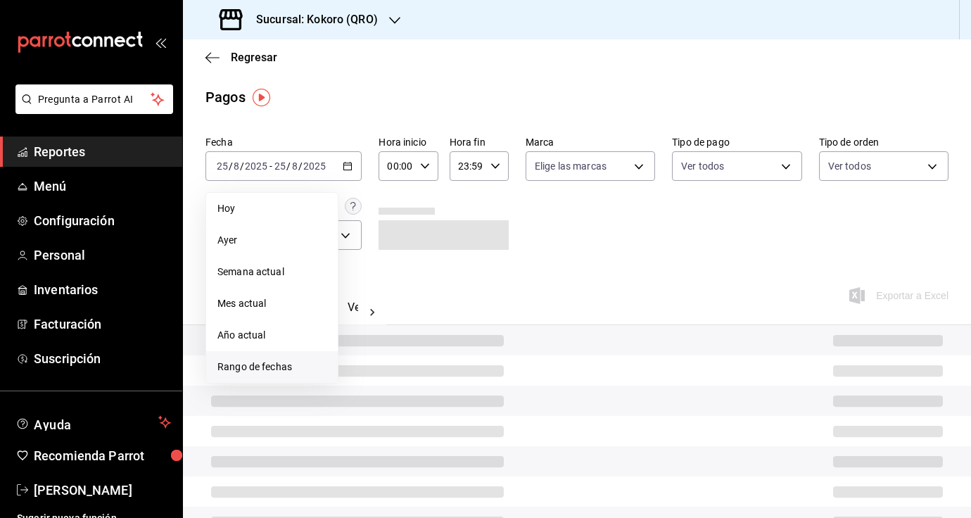
click at [286, 358] on li "Rango de fechas" at bounding box center [272, 367] width 132 height 32
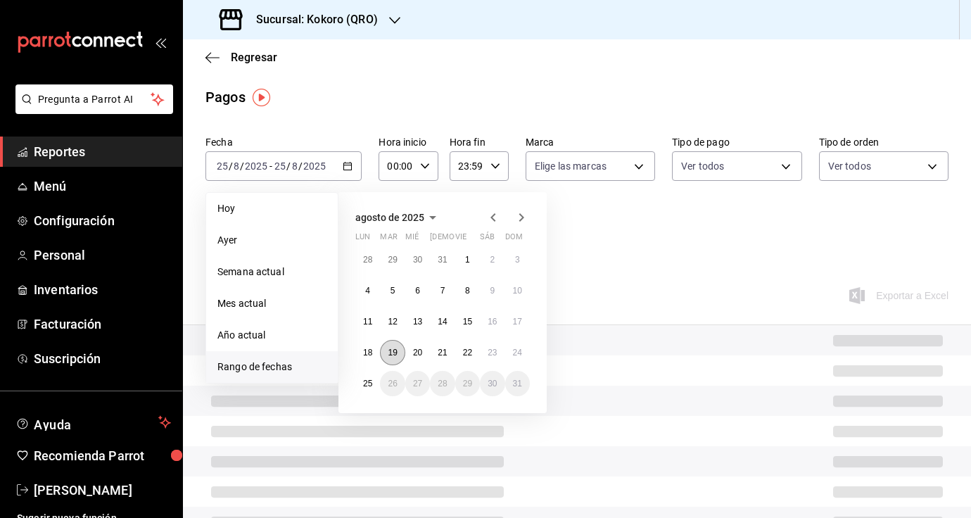
click at [400, 347] on button "19" at bounding box center [392, 352] width 25 height 25
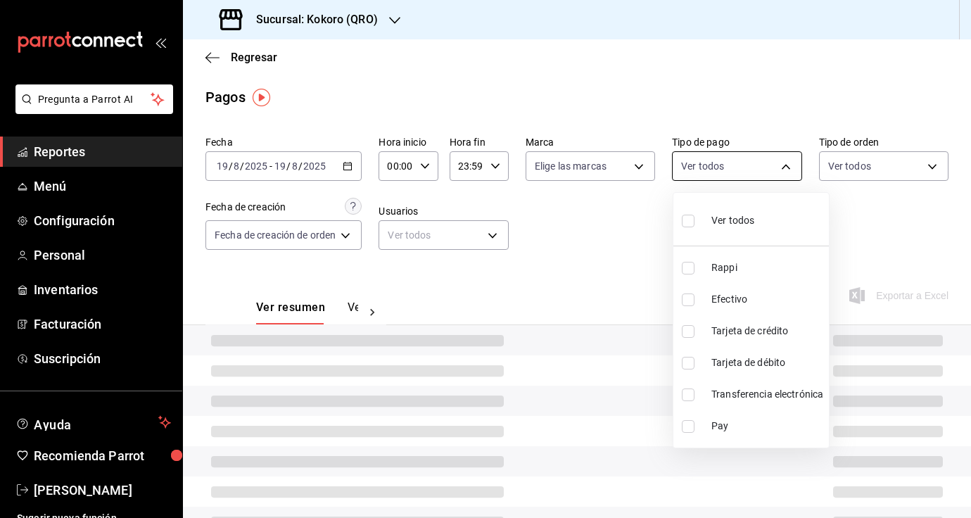
click at [746, 171] on body "Pregunta a Parrot AI Reportes Menú Configuración Personal Inventarios Facturaci…" at bounding box center [485, 259] width 971 height 518
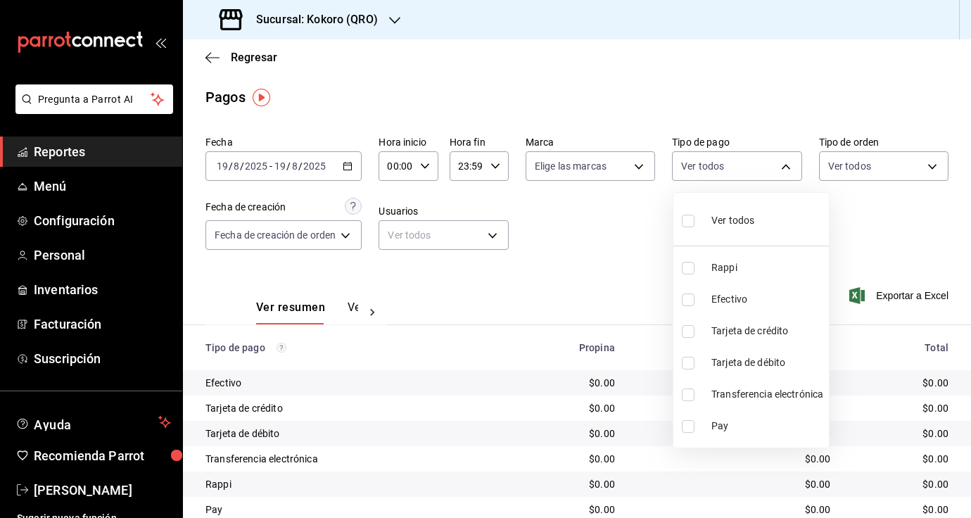
click at [696, 422] on label at bounding box center [691, 426] width 18 height 13
click at [695, 422] on input "checkbox" at bounding box center [688, 426] width 13 height 13
checkbox input "false"
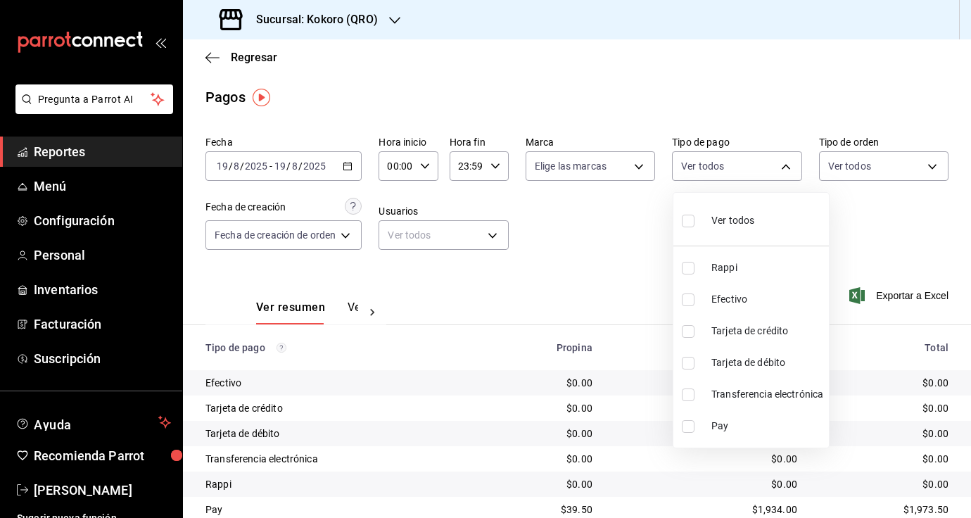
click at [690, 425] on input "checkbox" at bounding box center [688, 426] width 13 height 13
checkbox input "true"
type input "92450b49-1fef-4dd6-9d3b-9c367ea08a97"
click at [688, 393] on input "checkbox" at bounding box center [688, 395] width 13 height 13
checkbox input "true"
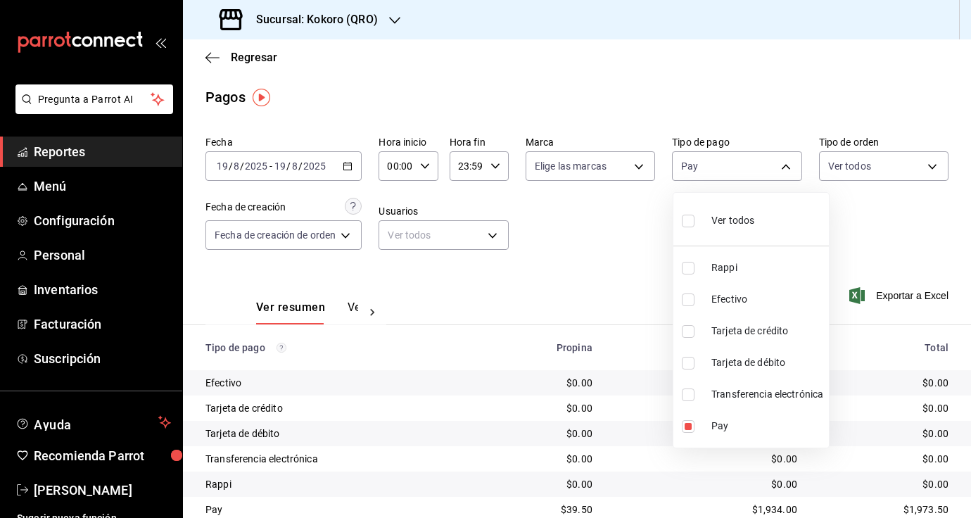
type input "92450b49-1fef-4dd6-9d3b-9c367ea08a97,56980cd7-f982-4b5b-b8bc-0e3088ba4a46"
click at [615, 255] on div at bounding box center [485, 259] width 971 height 518
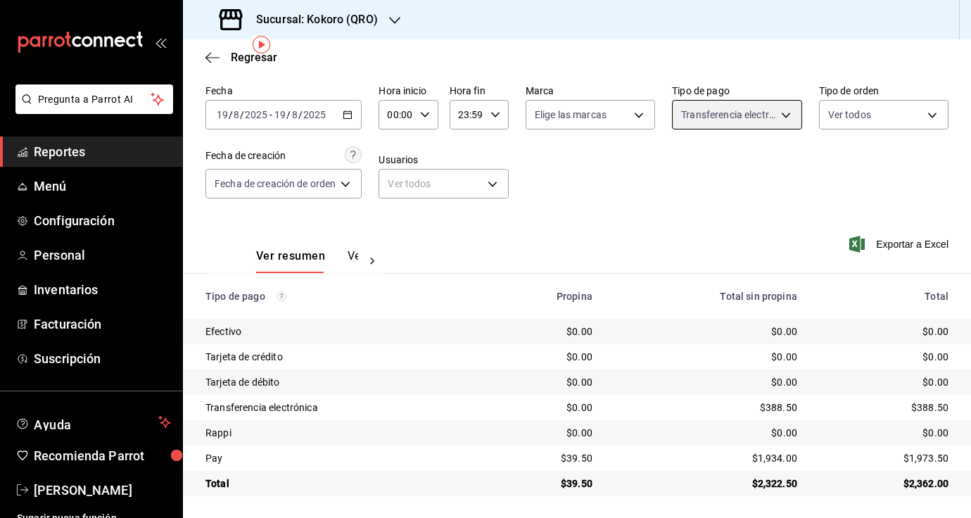
scroll to position [52, 0]
click at [348, 260] on button "Ver pagos" at bounding box center [374, 260] width 53 height 24
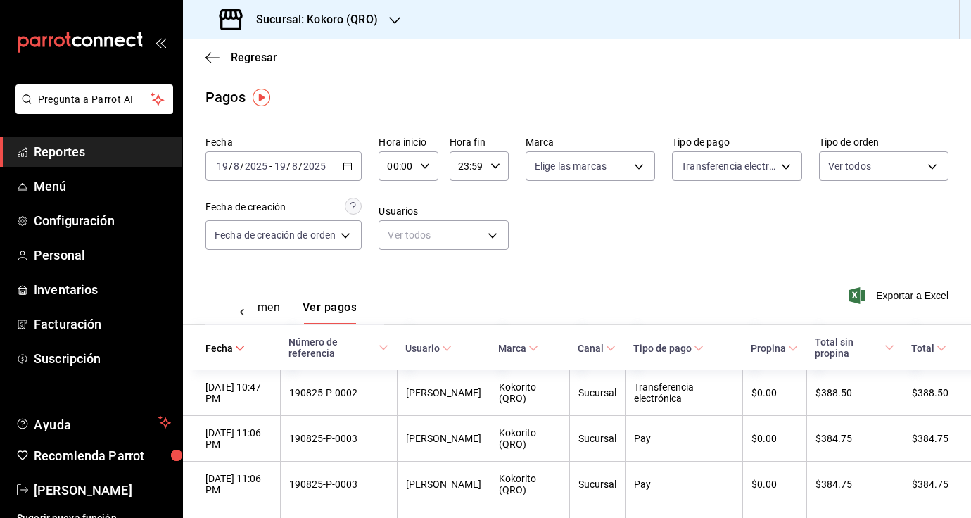
click at [265, 172] on div "2025-08-19 19 / 8 / 2025 - 2025-08-19 19 / 8 / 2025" at bounding box center [284, 166] width 156 height 30
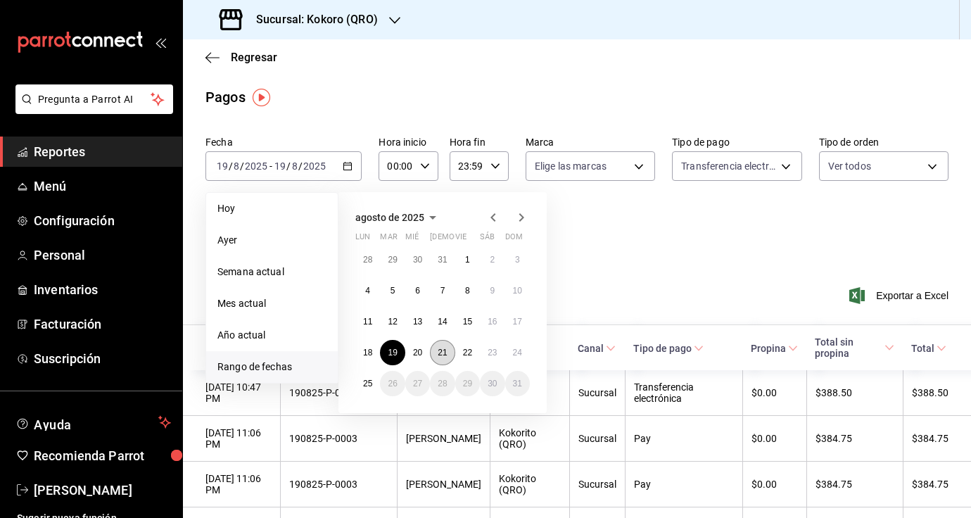
click at [438, 351] on abbr "21" at bounding box center [442, 353] width 9 height 10
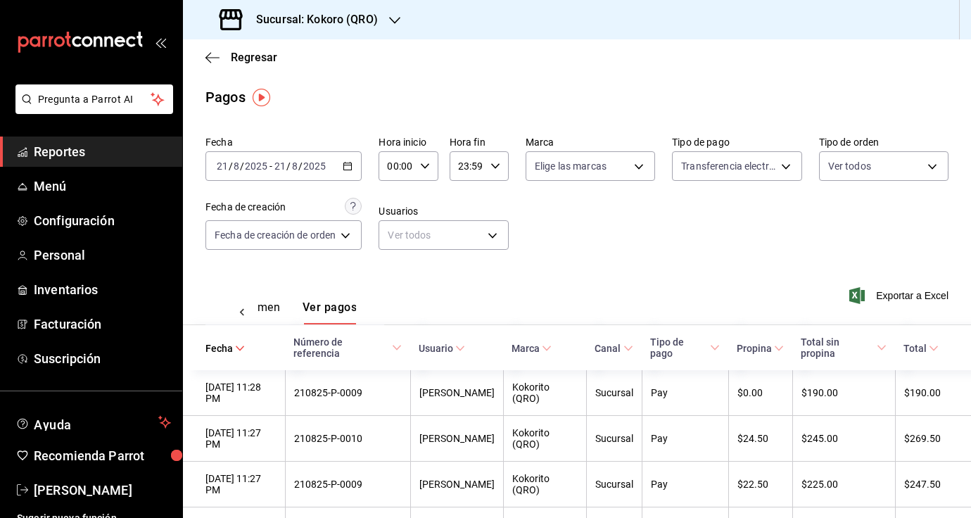
click at [278, 163] on input "21" at bounding box center [280, 165] width 13 height 11
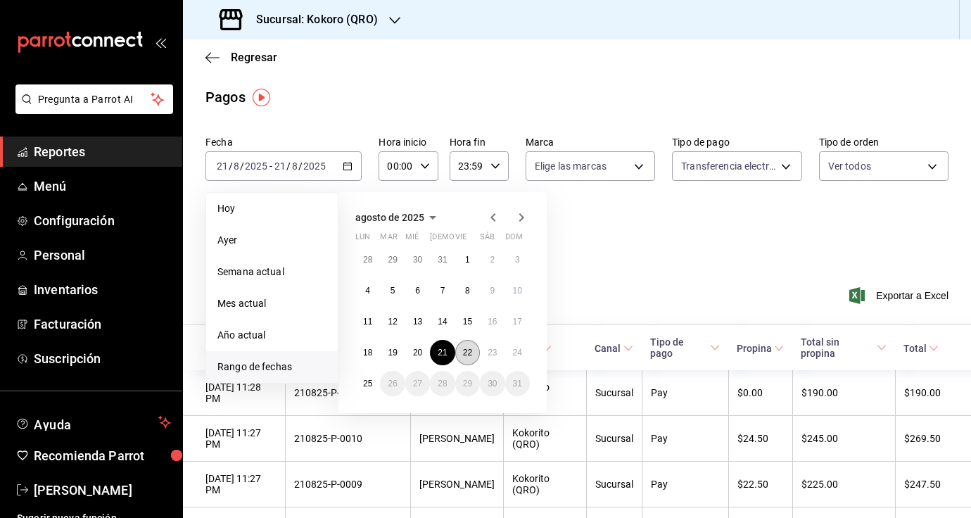
click at [471, 352] on abbr "22" at bounding box center [467, 353] width 9 height 10
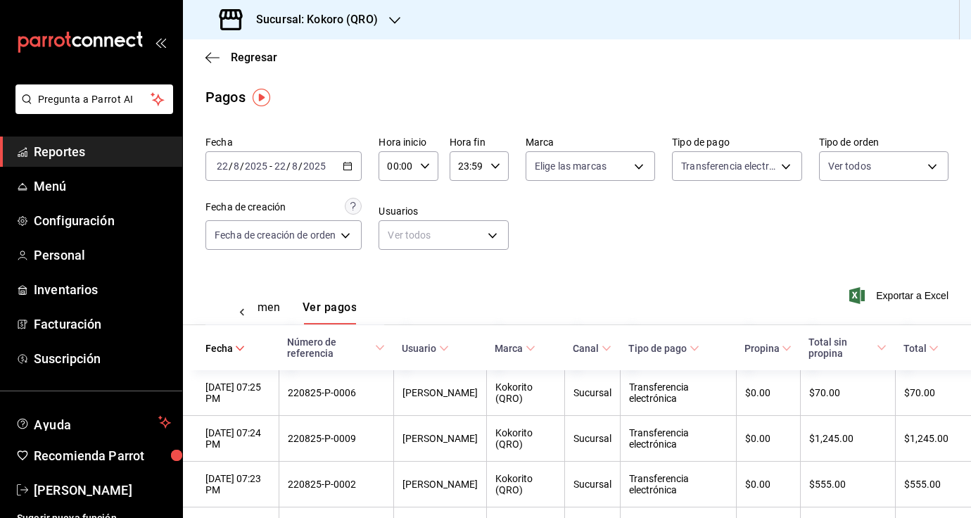
click at [263, 165] on input "2025" at bounding box center [256, 165] width 24 height 11
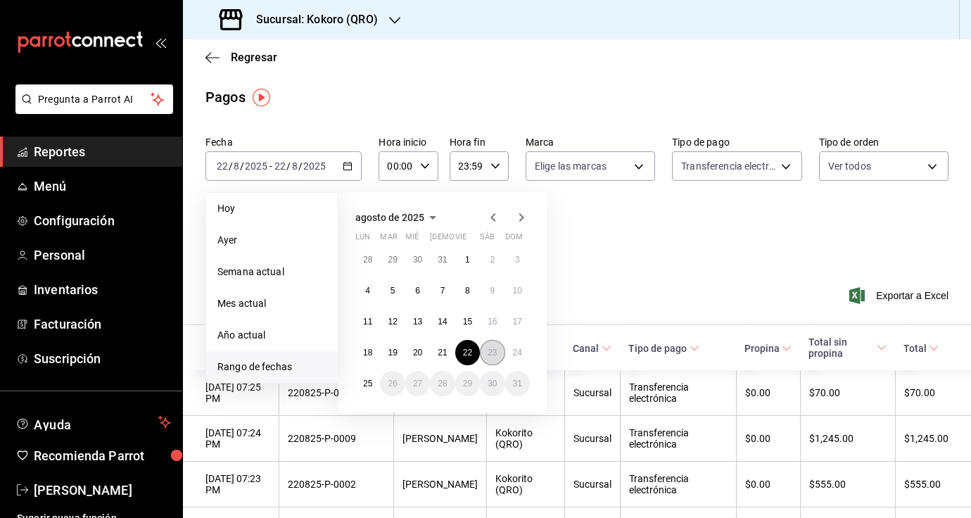
click at [493, 349] on abbr "23" at bounding box center [492, 353] width 9 height 10
click at [493, 350] on abbr "23" at bounding box center [492, 353] width 9 height 10
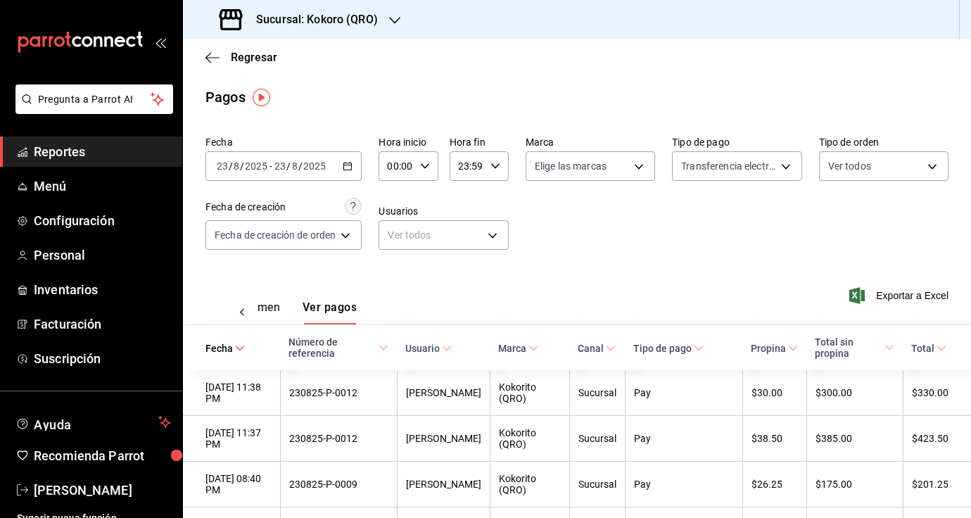
click at [289, 177] on div "2025-08-23 23 / 8 / 2025 - 2025-08-23 23 / 8 / 2025" at bounding box center [284, 166] width 156 height 30
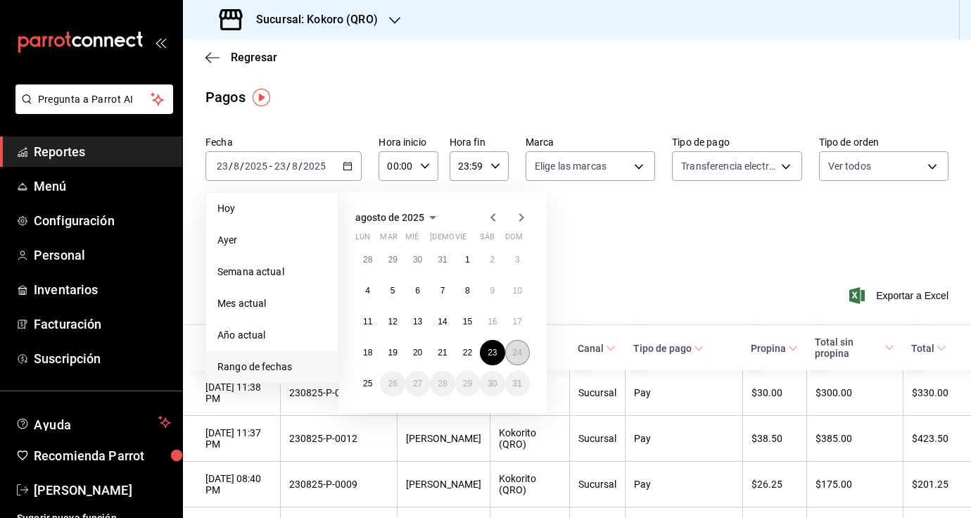
click at [514, 362] on button "24" at bounding box center [517, 352] width 25 height 25
click at [514, 361] on button "24" at bounding box center [517, 352] width 25 height 25
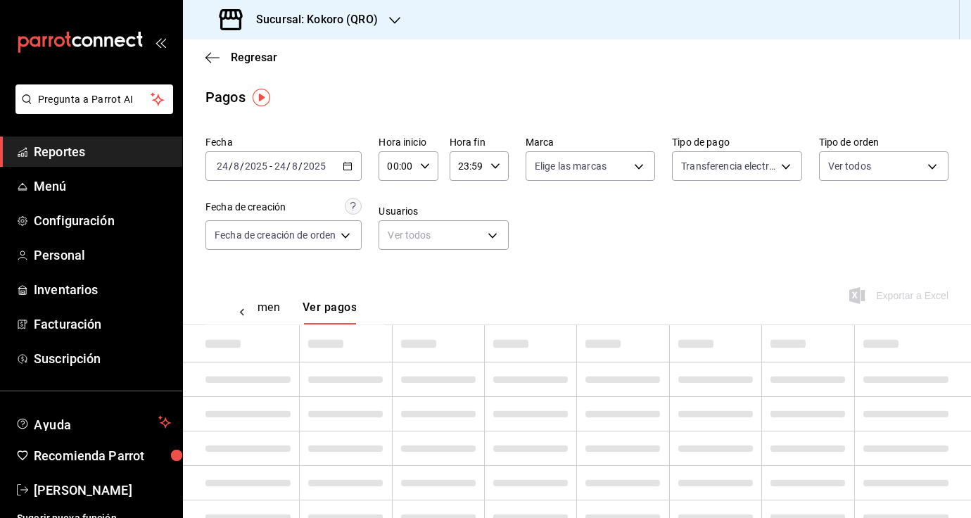
scroll to position [7, 0]
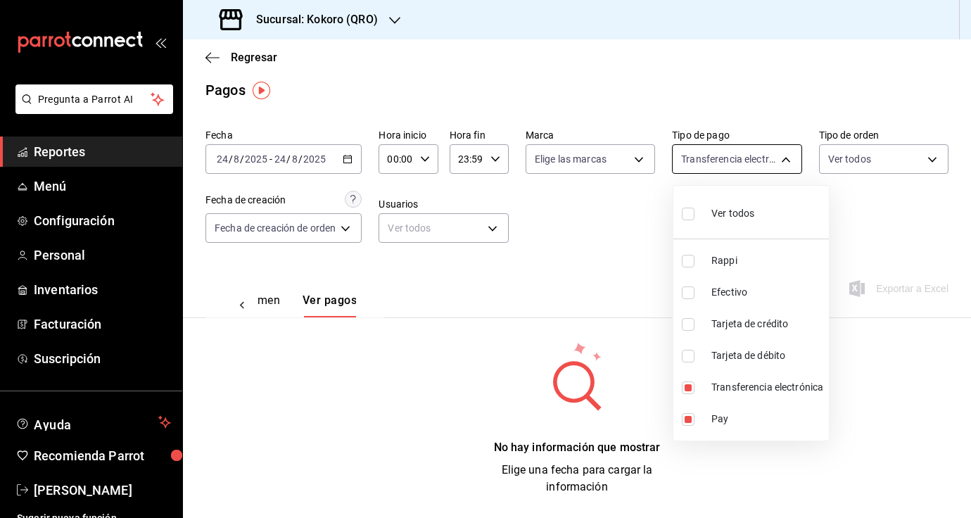
click at [747, 147] on body "Pregunta a Parrot AI Reportes Menú Configuración Personal Inventarios Facturaci…" at bounding box center [485, 259] width 971 height 518
click at [685, 213] on input "checkbox" at bounding box center [688, 214] width 13 height 13
checkbox input "true"
type input "147183f7-deed-4294-bf27-e5325a120872,29d0a961-1a16-4814-b925-bb229bea473b,12fe7…"
checkbox input "true"
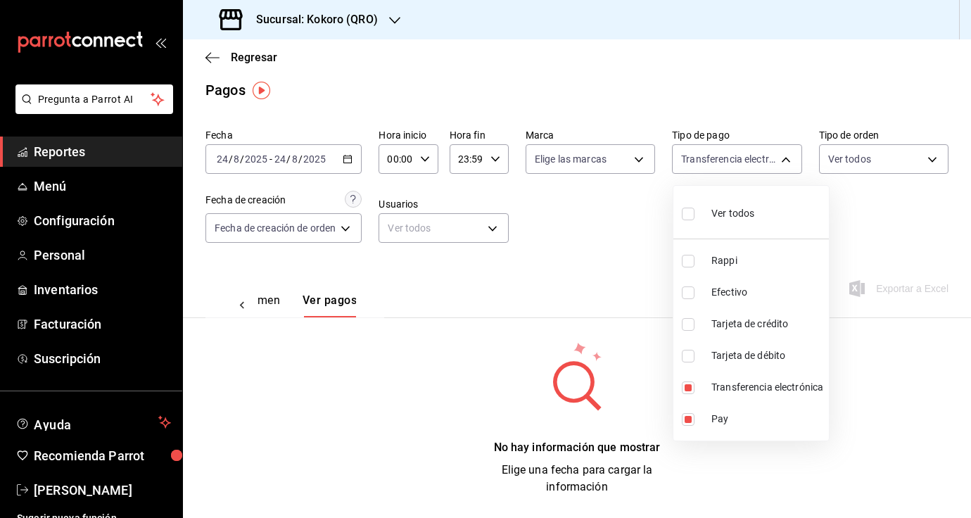
checkbox input "true"
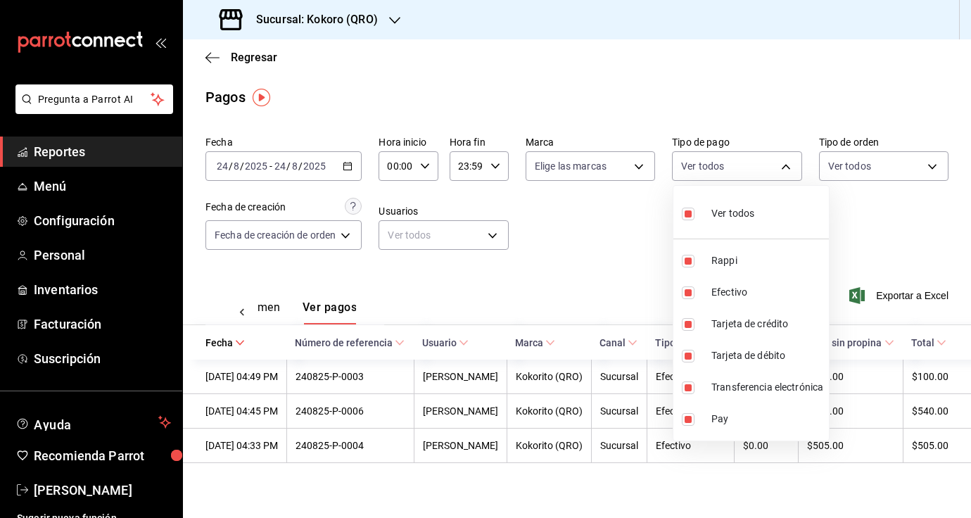
click at [614, 243] on div at bounding box center [485, 259] width 971 height 518
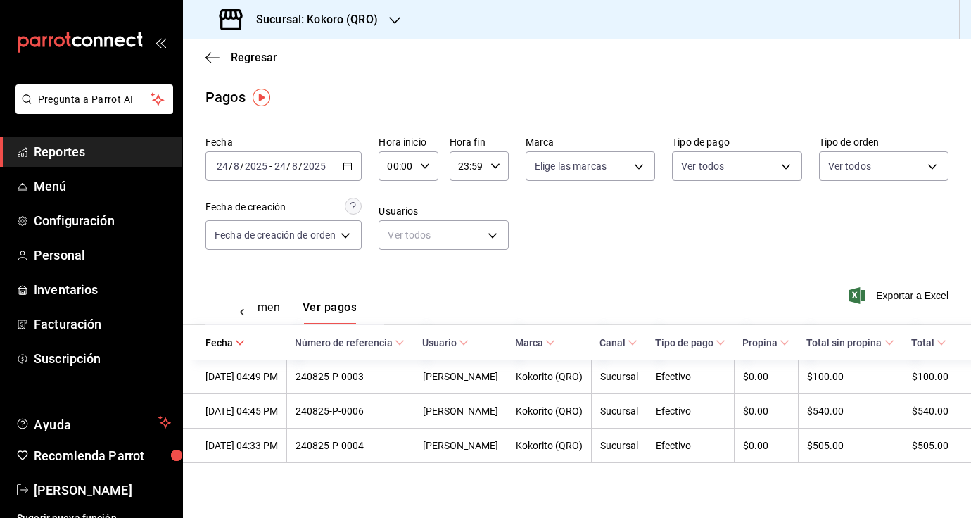
click at [84, 152] on span "Reportes" at bounding box center [102, 151] width 137 height 19
